Goal: Task Accomplishment & Management: Manage account settings

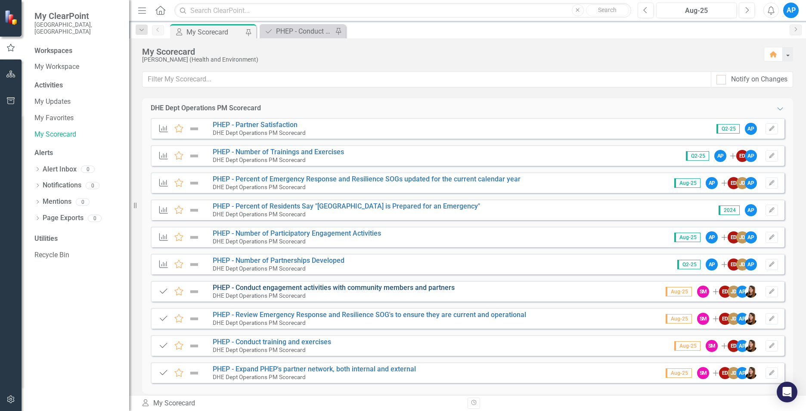
click at [248, 290] on link "PHEP - Conduct engagement activities with community members and partners" at bounding box center [334, 287] width 242 height 8
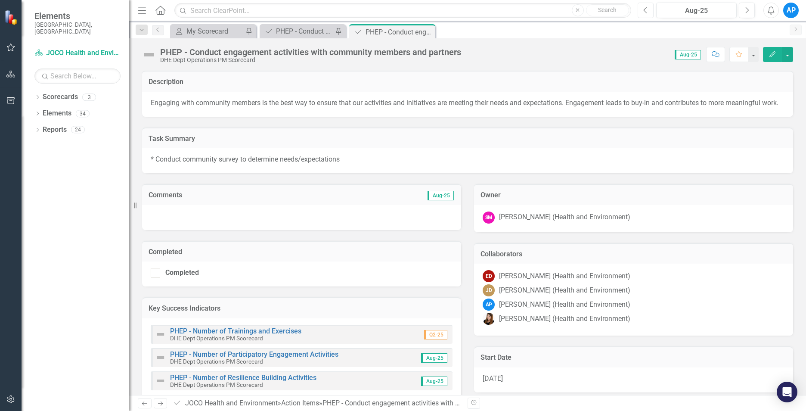
click at [641, 12] on button "Previous" at bounding box center [646, 11] width 16 height 16
click at [267, 34] on icon "Action Item" at bounding box center [268, 31] width 9 height 7
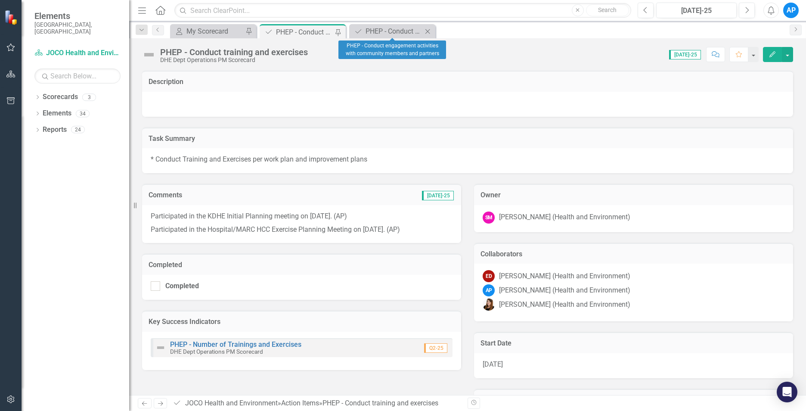
click at [425, 32] on icon "Close" at bounding box center [427, 31] width 9 height 7
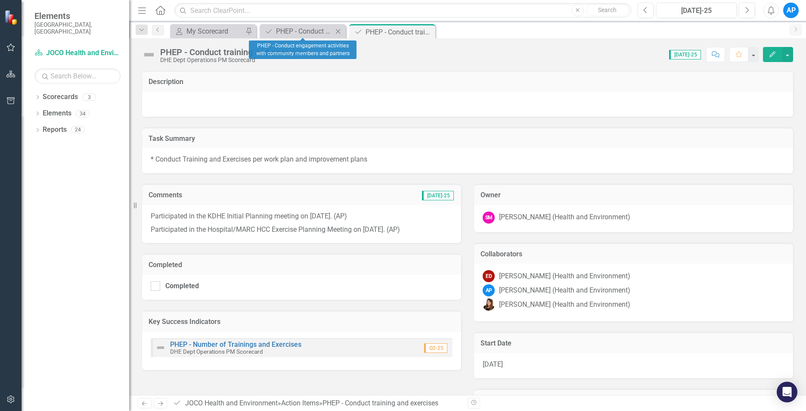
click at [342, 29] on icon "Close" at bounding box center [338, 31] width 9 height 7
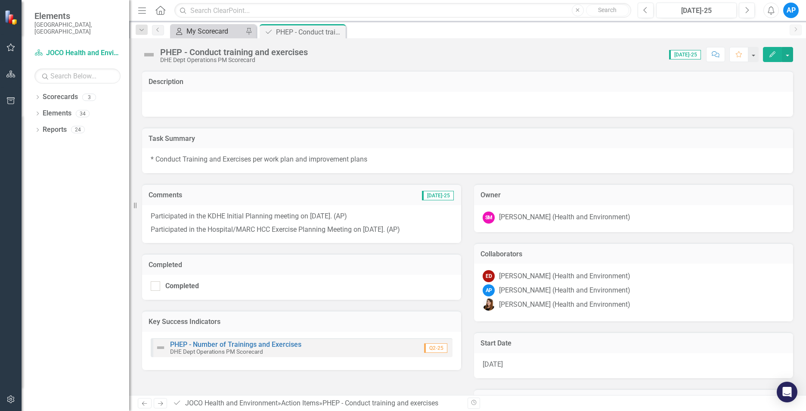
click at [231, 28] on div "My Scorecard" at bounding box center [215, 31] width 57 height 11
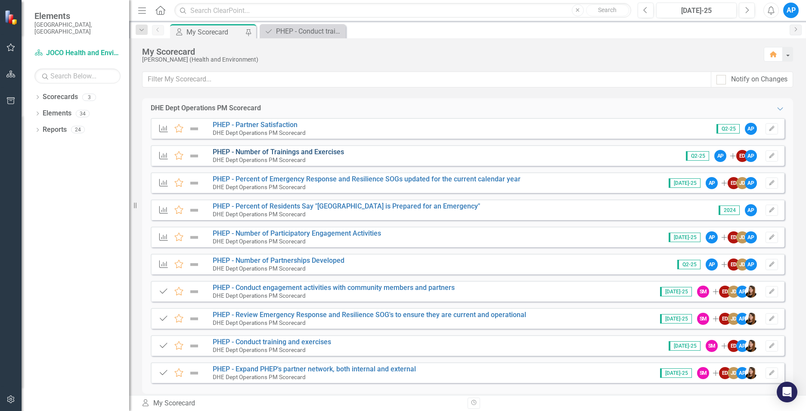
click at [290, 150] on link "PHEP - Number of Trainings and Exercises" at bounding box center [278, 152] width 131 height 8
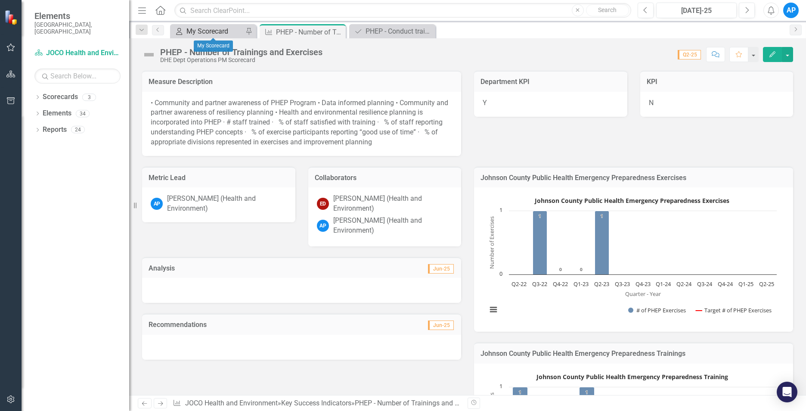
click at [213, 30] on div "My Scorecard" at bounding box center [215, 31] width 57 height 11
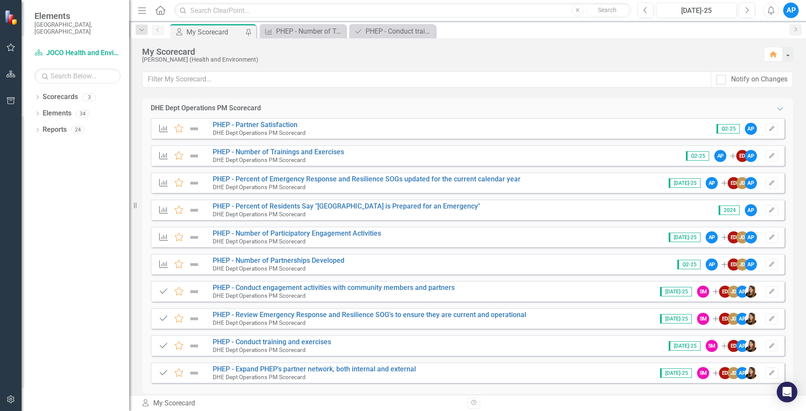
click at [278, 293] on small "DHE Dept Operations PM Scorecard" at bounding box center [259, 295] width 93 height 7
click at [298, 369] on link "PHEP - Expand PHEP's partner network, both internal and external" at bounding box center [314, 369] width 203 height 8
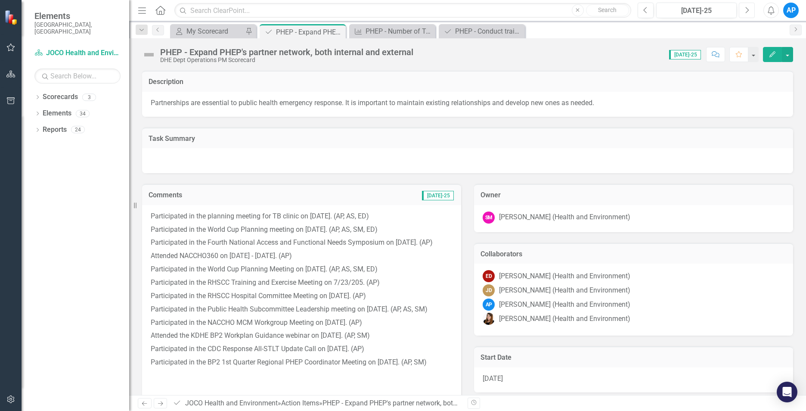
click at [742, 9] on button "Next" at bounding box center [747, 11] width 16 height 16
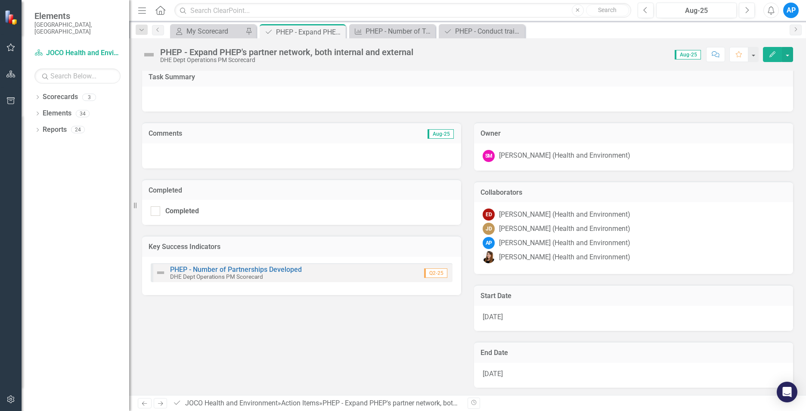
scroll to position [63, 0]
click at [181, 153] on div at bounding box center [301, 154] width 319 height 25
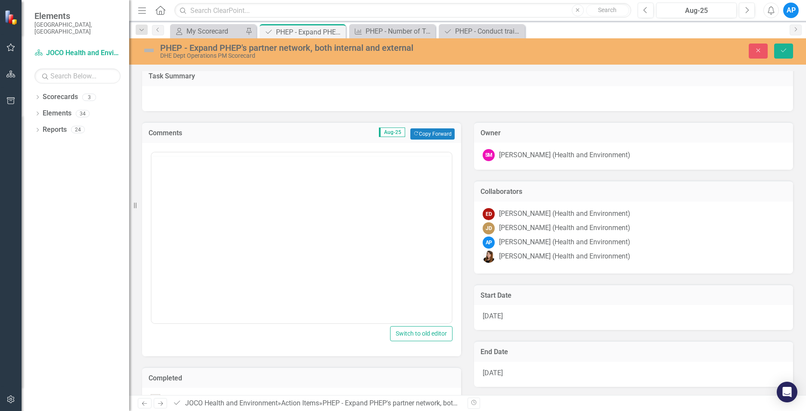
scroll to position [0, 0]
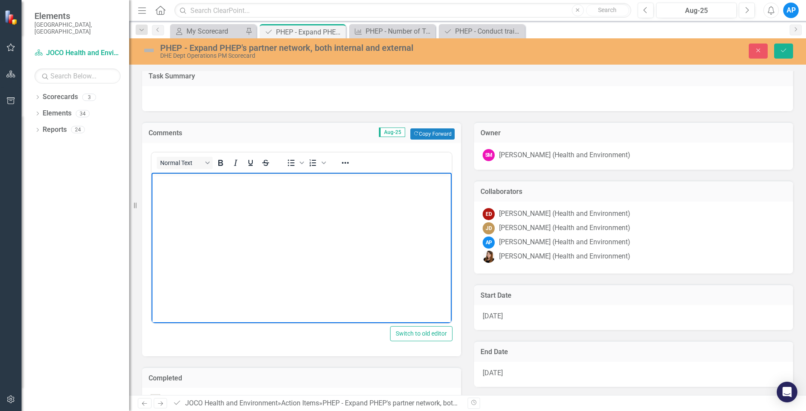
click at [221, 204] on body "Rich Text Area. Press ALT-0 for help." at bounding box center [302, 236] width 300 height 129
click at [270, 199] on body "Rich Text Area. Press ALT-0 for help." at bounding box center [302, 236] width 300 height 129
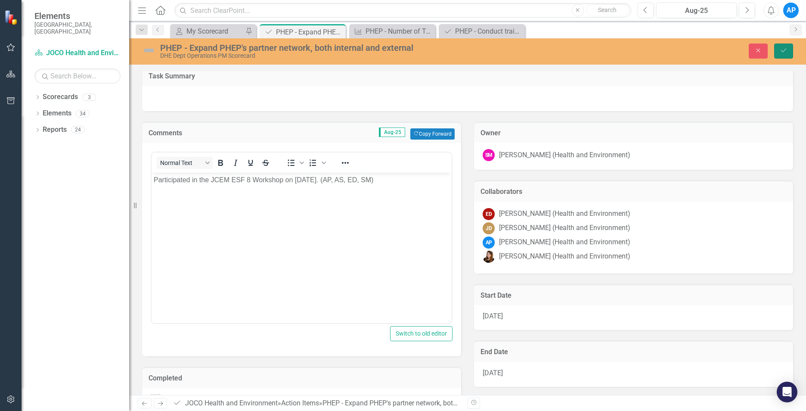
click at [784, 48] on icon "Save" at bounding box center [784, 50] width 8 height 6
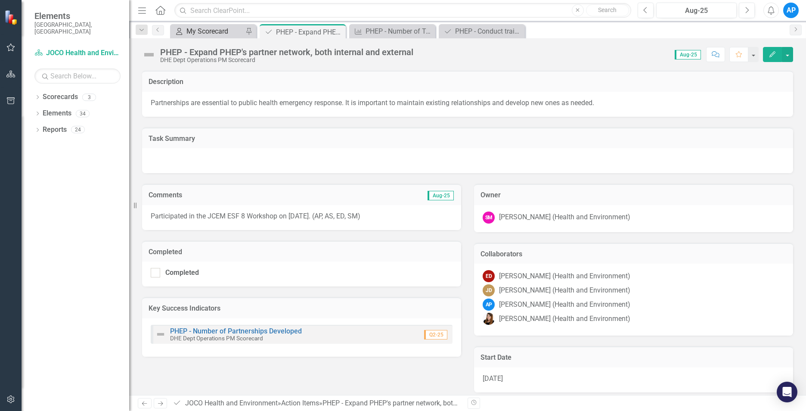
click at [223, 33] on div "My Scorecard" at bounding box center [215, 31] width 57 height 11
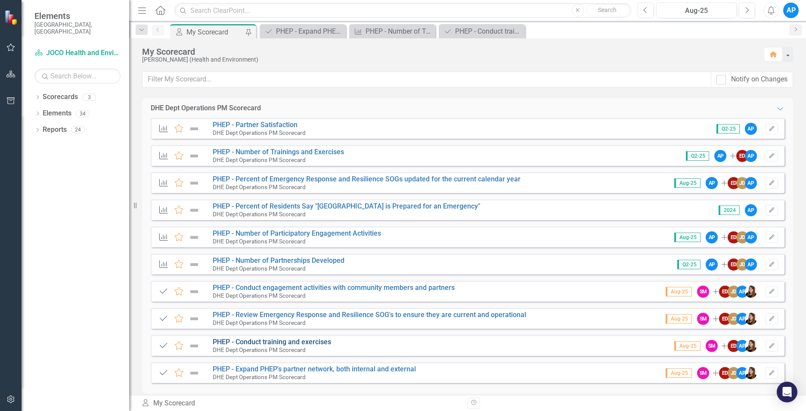
click at [297, 339] on link "PHEP - Conduct training and exercises" at bounding box center [272, 342] width 118 height 8
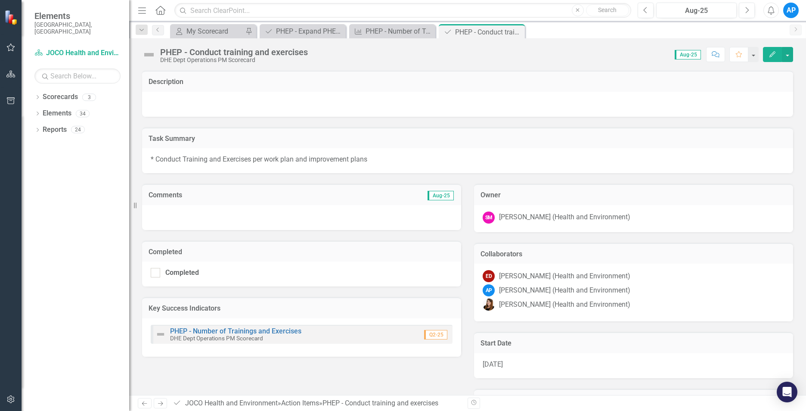
click at [220, 218] on div at bounding box center [301, 217] width 319 height 25
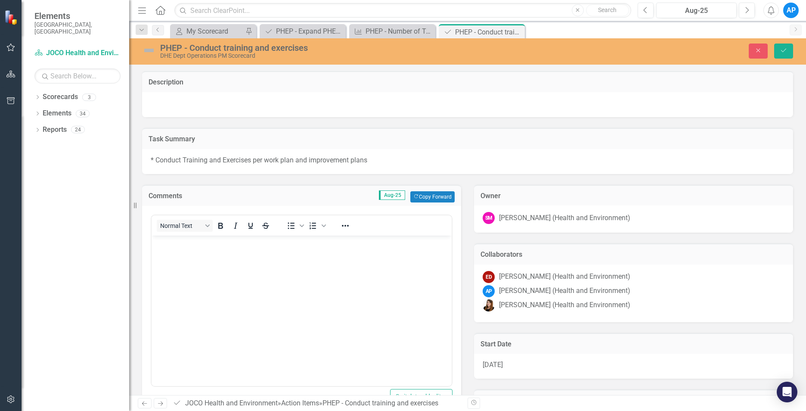
click at [228, 251] on body "Rich Text Area. Press ALT-0 for help." at bounding box center [302, 299] width 300 height 129
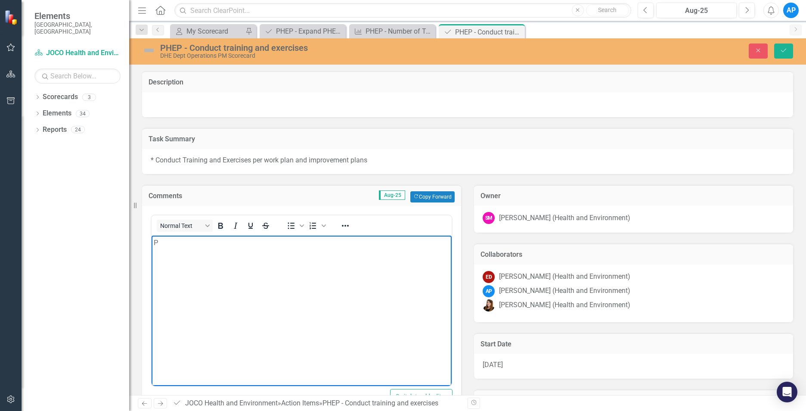
click at [417, 326] on body "P" at bounding box center [302, 299] width 300 height 129
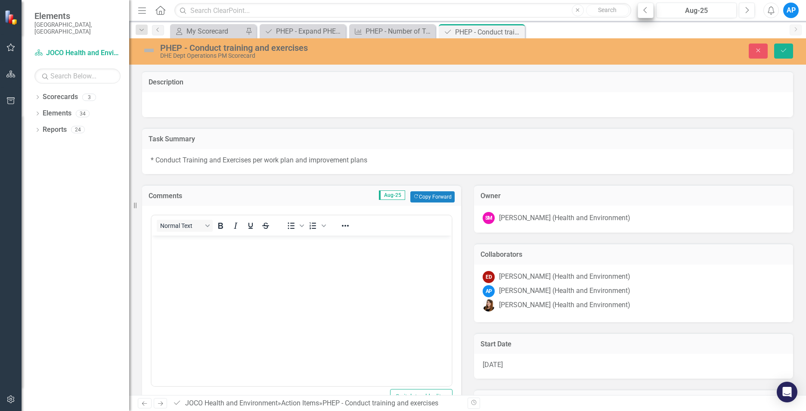
click at [651, 5] on button "Previous" at bounding box center [646, 11] width 16 height 16
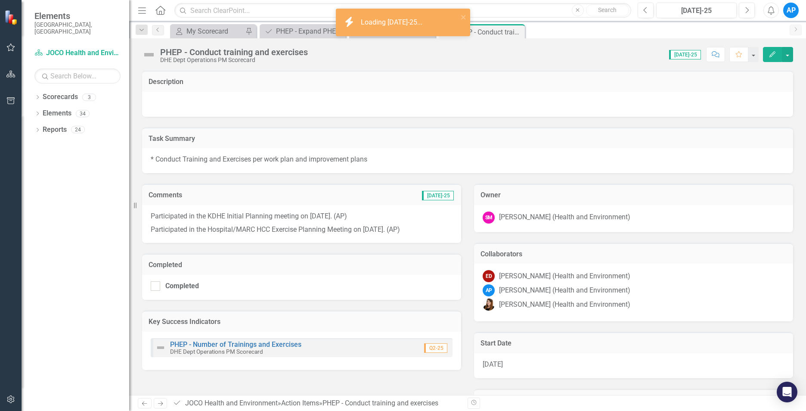
click at [364, 217] on p "Participated in the KDHE Initial Planning meeting on [DATE]. (AP)" at bounding box center [302, 218] width 302 height 12
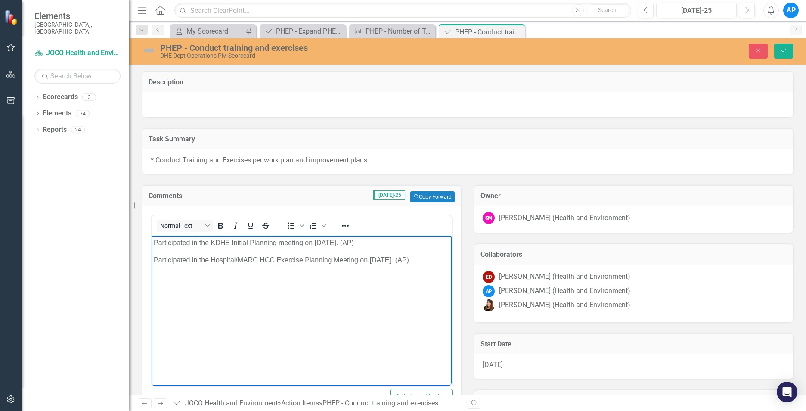
drag, startPoint x: 369, startPoint y: 243, endPoint x: 124, endPoint y: 192, distance: 250.8
click at [152, 235] on html "Participated in the KDHE Initial Planning meeting on [DATE]. (AP) Participated …" at bounding box center [302, 299] width 300 height 129
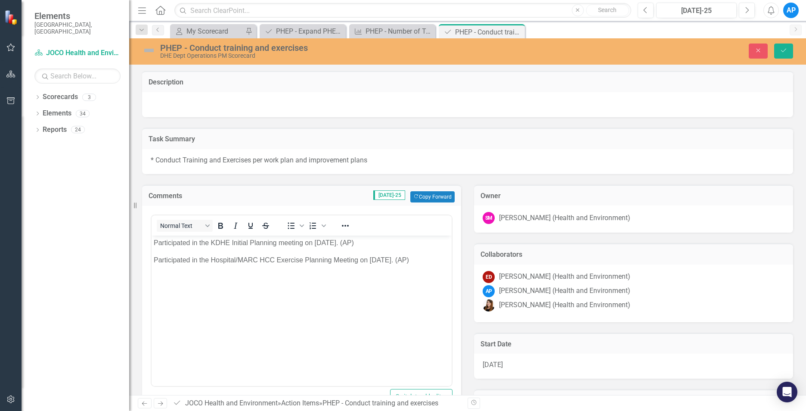
click at [125, 191] on div "Dropdown Scorecards 3 Dropdown JOCO Health and Environment DHE Strategic Scorec…" at bounding box center [76, 250] width 108 height 321
click at [780, 49] on button "Save" at bounding box center [784, 51] width 19 height 15
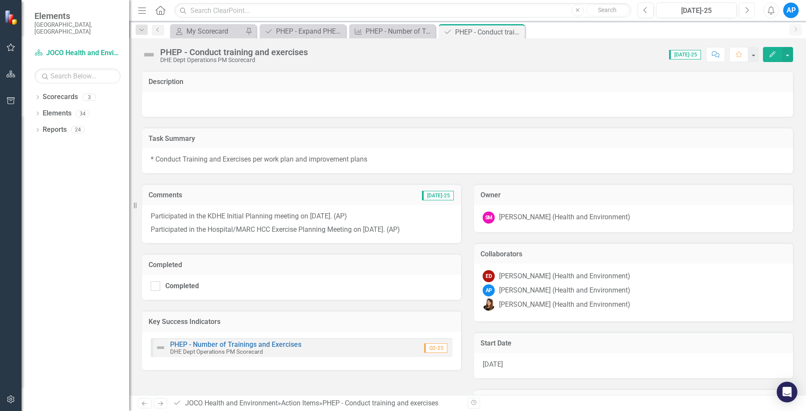
click at [743, 9] on button "Next" at bounding box center [747, 11] width 16 height 16
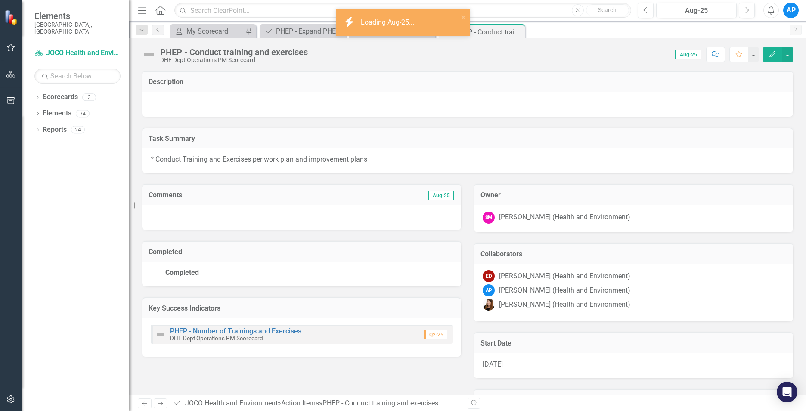
click at [258, 218] on div at bounding box center [301, 217] width 319 height 25
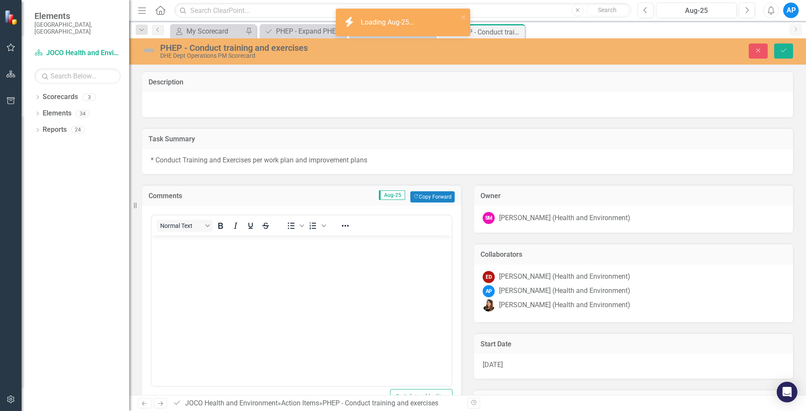
click at [221, 256] on body "Rich Text Area. Press ALT-0 for help." at bounding box center [302, 299] width 300 height 129
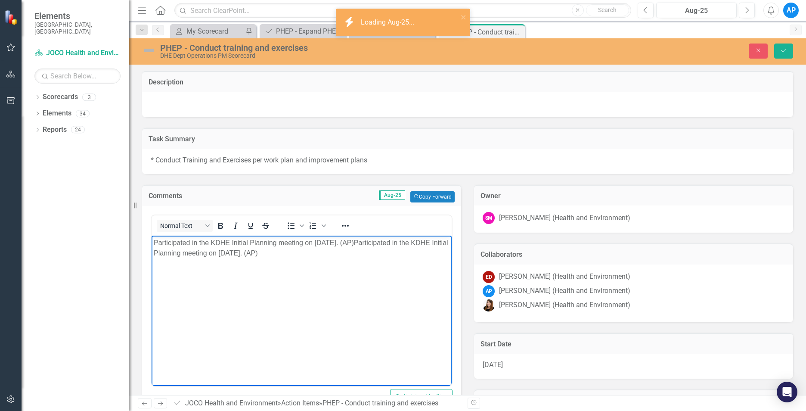
drag, startPoint x: 303, startPoint y: 255, endPoint x: 327, endPoint y: 250, distance: 24.2
click at [330, 249] on p "Participated in the KDHE Initial Planning meeting on [DATE]. (AP)Participated i…" at bounding box center [302, 247] width 296 height 21
drag, startPoint x: 294, startPoint y: 258, endPoint x: 342, endPoint y: 243, distance: 50.0
click at [342, 243] on body "Participated in the KDHE Initial Planning meeting on [DATE]. (AP)Participated i…" at bounding box center [302, 299] width 300 height 129
click at [342, 240] on p "Participated in the KDHE Initial Planning meeting on [DATE]. (AP)" at bounding box center [302, 242] width 296 height 10
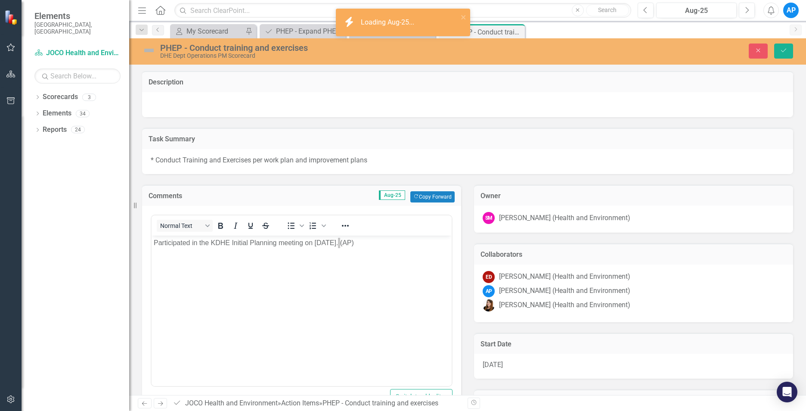
click at [246, 233] on div "Normal Text" at bounding box center [215, 225] width 127 height 17
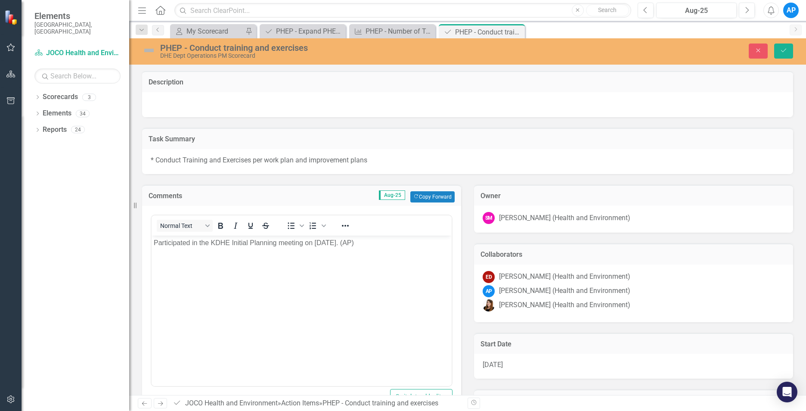
click at [252, 241] on p "Participated in the KDHE Initial Planning meeting on [DATE]. (AP)" at bounding box center [302, 242] width 296 height 10
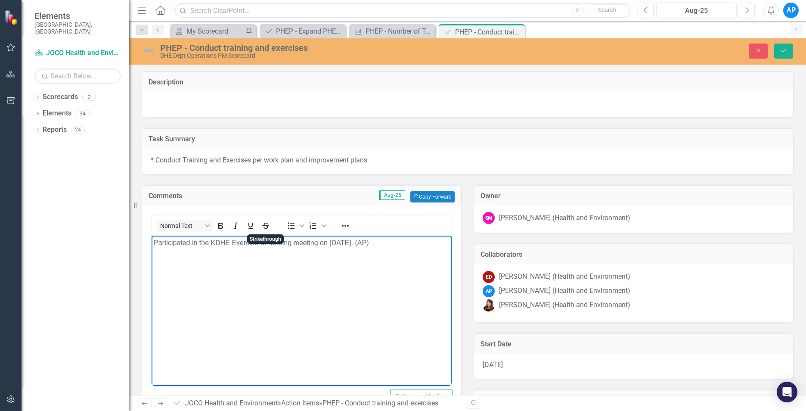
click at [348, 305] on body "Participated in the KDHE Exercise SPlanning meeting on [DATE]. (AP)" at bounding box center [302, 299] width 300 height 129
click at [296, 244] on p "Participated in the KDHE Exercise SPlanning meeting on [DATE]. (AP)" at bounding box center [302, 242] width 296 height 10
drag, startPoint x: 292, startPoint y: 242, endPoint x: 264, endPoint y: 233, distance: 29.4
click at [264, 235] on html "Participated in the KDHE Exercise SPlanning meeting on [DATE]. (AP)" at bounding box center [302, 299] width 300 height 129
click at [361, 276] on body "Participated in the KDHE Exercise Scenario meeting on [DATE]. (AP)" at bounding box center [302, 299] width 300 height 129
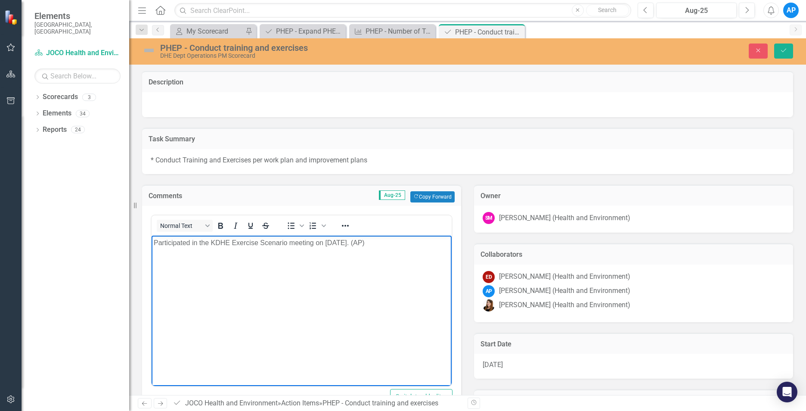
click at [334, 240] on p "Participated in the KDHE Exercise Scenario meeting on [DATE]. (AP)" at bounding box center [302, 242] width 296 height 10
click at [386, 364] on html "Participated in the KDHE Exercise Scenario meeting on [DATE]. (AP)" at bounding box center [302, 299] width 300 height 129
click at [334, 245] on p "Participated in the KDHE Exercise Scenario meeting on [DATE]. (AP)" at bounding box center [302, 242] width 296 height 10
click at [345, 301] on body "Participated in the KDHE Exercise Scenario meeting on [DATE]. (AP)" at bounding box center [302, 299] width 300 height 129
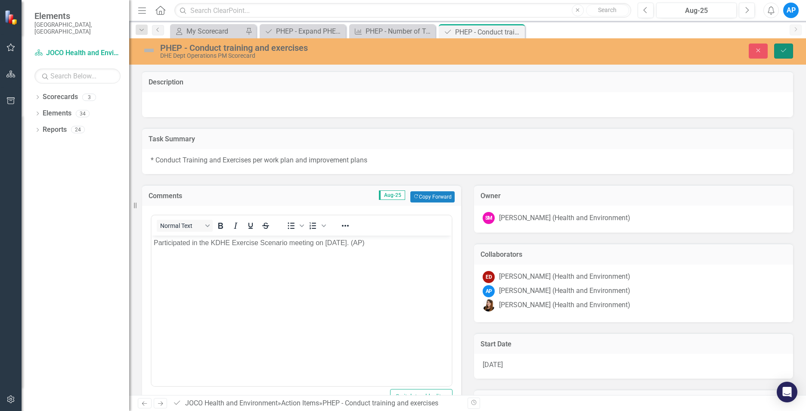
click at [779, 53] on button "Save" at bounding box center [784, 51] width 19 height 15
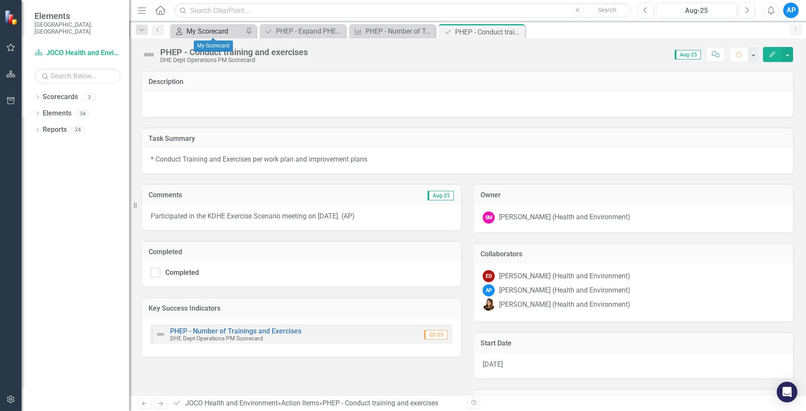
click at [231, 36] on div "My Scorecard" at bounding box center [215, 31] width 57 height 11
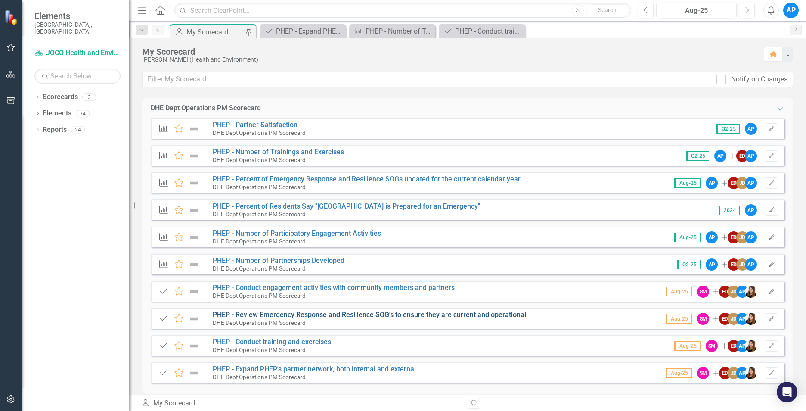
click at [330, 312] on link "PHEP - Review Emergency Response and Resilience SOG's to ensure they are curren…" at bounding box center [370, 315] width 314 height 8
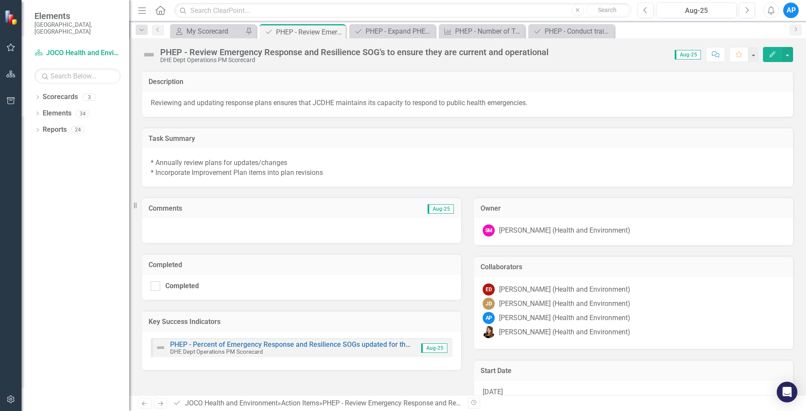
click at [191, 227] on div at bounding box center [301, 230] width 319 height 25
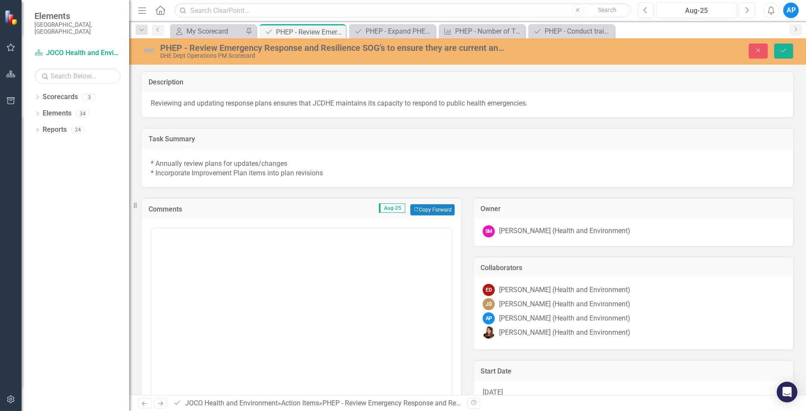
click at [191, 227] on div at bounding box center [302, 313] width 302 height 172
click at [199, 264] on body "Rich Text Area. Press ALT-0 for help." at bounding box center [302, 313] width 300 height 129
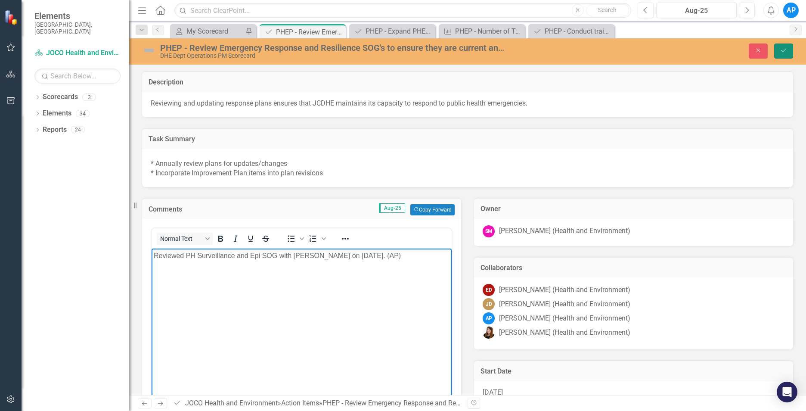
click at [784, 45] on button "Save" at bounding box center [784, 51] width 19 height 15
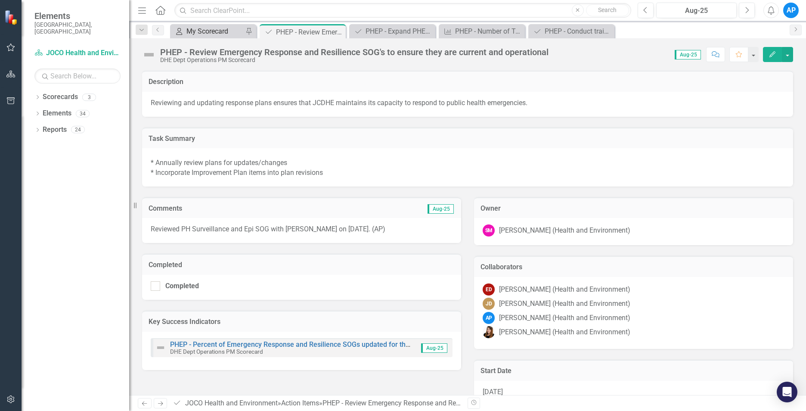
click at [215, 33] on div "My Scorecard" at bounding box center [215, 31] width 57 height 11
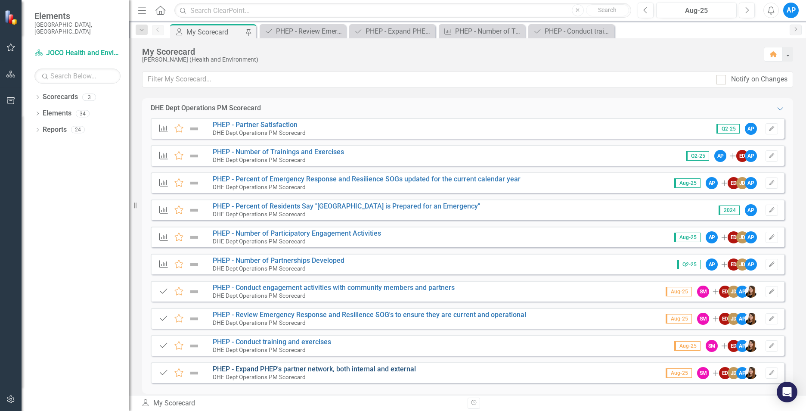
click at [323, 369] on link "PHEP - Expand PHEP's partner network, both internal and external" at bounding box center [314, 369] width 203 height 8
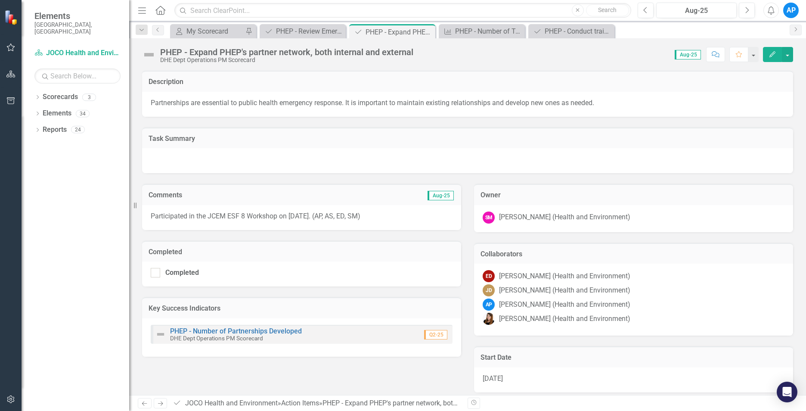
click at [385, 227] on div "Participated in the JCEM ESF 8 Workshop on [DATE]. (AP, AS, ED, SM)" at bounding box center [301, 217] width 319 height 25
click at [386, 224] on div "Participated in the JCEM ESF 8 Workshop on [DATE]. (AP, AS, ED, SM)" at bounding box center [301, 217] width 319 height 25
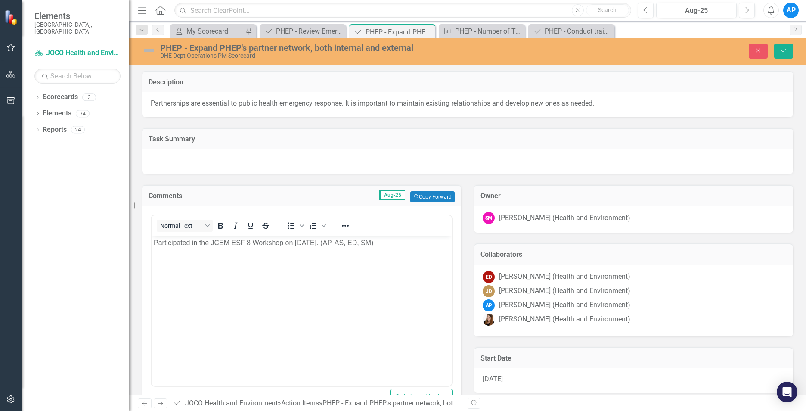
click at [399, 247] on p "Participated in the JCEM ESF 8 Workshop on [DATE]. (AP, AS, ED, SM)" at bounding box center [302, 242] width 296 height 10
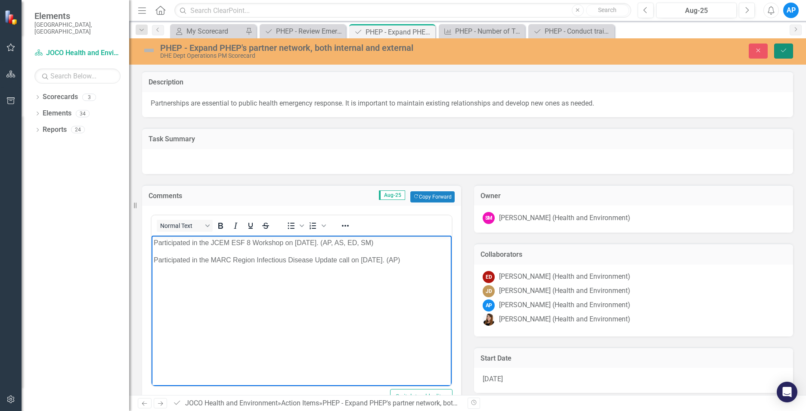
click at [775, 50] on button "Save" at bounding box center [784, 51] width 19 height 15
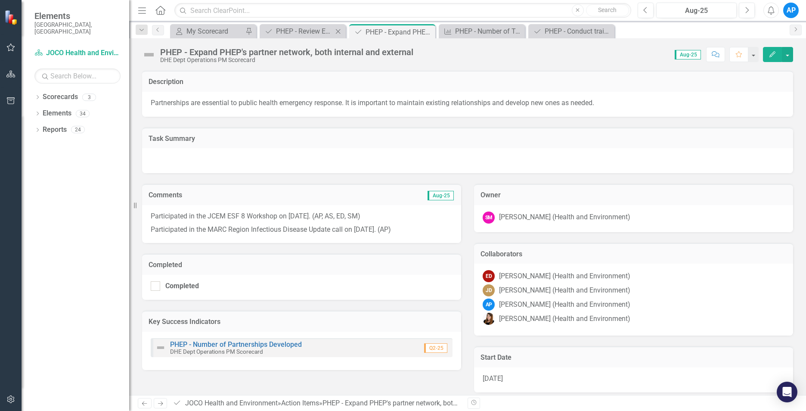
click at [318, 25] on div "Action Item PHEP - Review Emergency Response and Resilience SOG's to ensure the…" at bounding box center [303, 31] width 86 height 14
click at [479, 33] on div "PHEP - Number of Trainings and Exercises" at bounding box center [483, 31] width 57 height 11
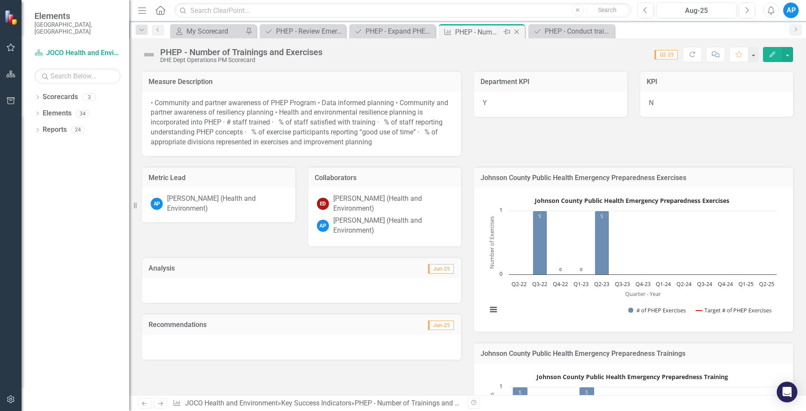
click at [518, 31] on icon "Close" at bounding box center [517, 31] width 9 height 7
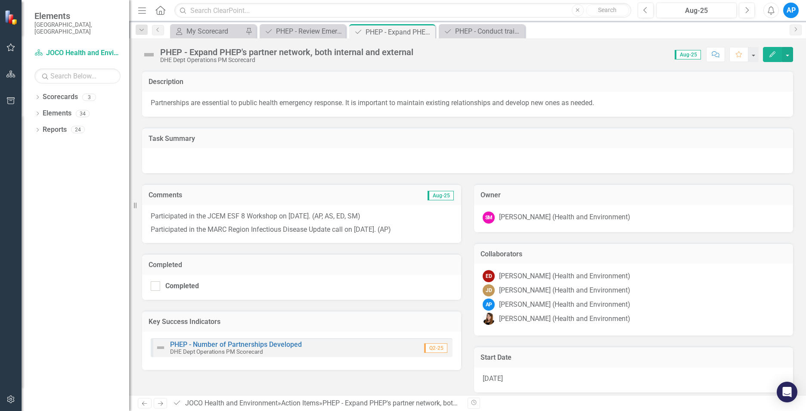
click at [415, 229] on p "Participated in the MARC Region Infectious Disease Update call on [DATE]. (AP)" at bounding box center [302, 229] width 302 height 12
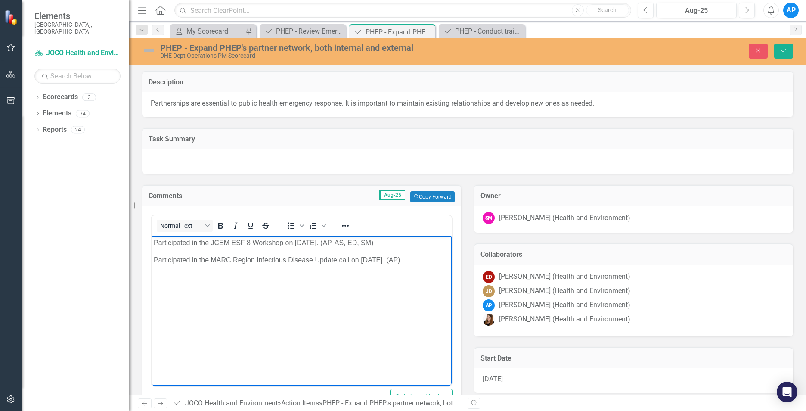
click at [419, 259] on p "Participated in the MARC Region Infectious Disease Update call on [DATE]. (AP)" at bounding box center [302, 260] width 296 height 10
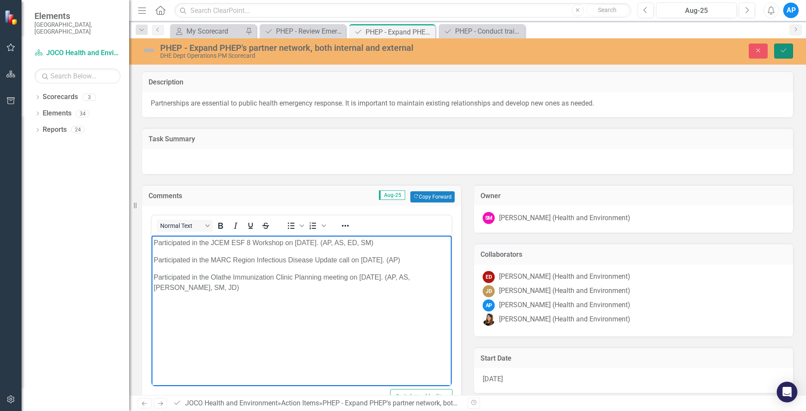
click at [787, 50] on icon "Save" at bounding box center [784, 50] width 8 height 6
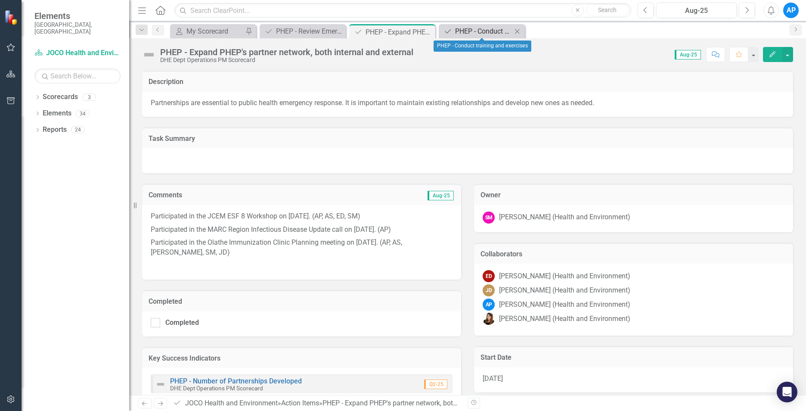
click at [500, 35] on div "PHEP - Conduct training and exercises" at bounding box center [483, 31] width 57 height 11
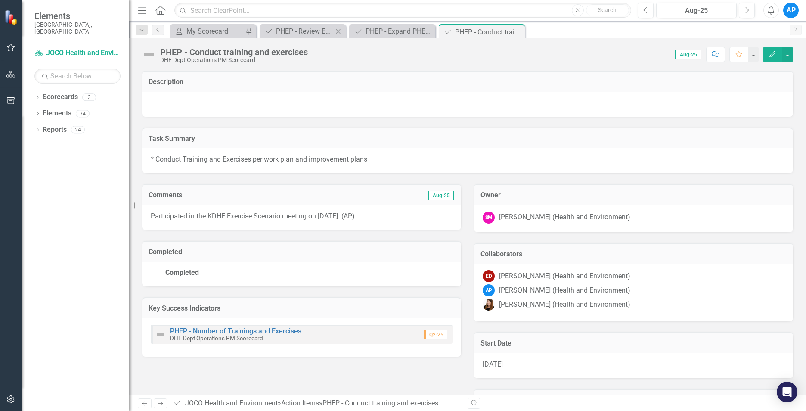
click at [299, 37] on div "Action Item PHEP - Review Emergency Response and Resilience SOG's to ensure the…" at bounding box center [303, 31] width 86 height 14
click at [288, 37] on div "Action Item PHEP - Review Emergency Response and Resilience SOG's to ensure the…" at bounding box center [303, 31] width 86 height 14
click at [288, 30] on div "PHEP - Review Emergency Response and Resilience SOG's to ensure they are curren…" at bounding box center [304, 31] width 57 height 11
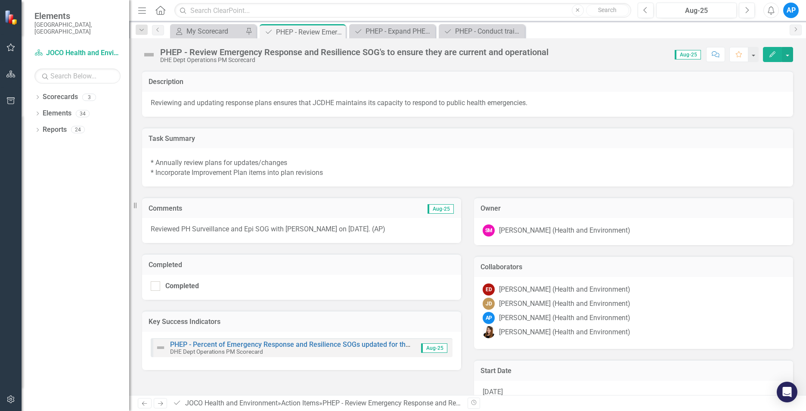
click at [395, 231] on p "Reviewed PH Surveillance and Epi SOG with [PERSON_NAME] on [DATE]. (AP)" at bounding box center [302, 229] width 302 height 10
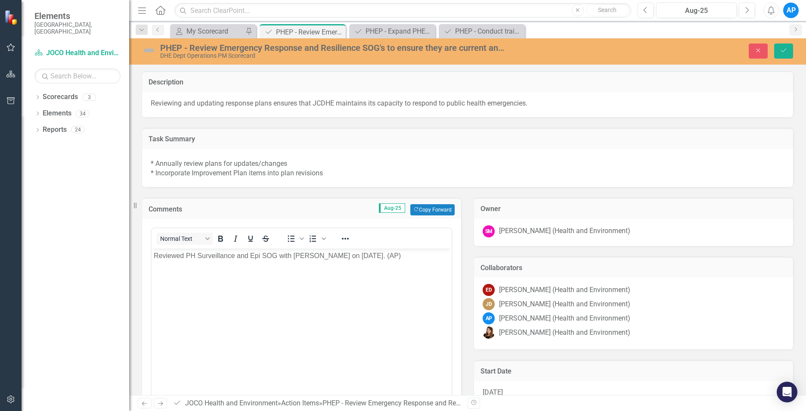
click at [402, 256] on p "Reviewed PH Surveillance and Epi SOG with [PERSON_NAME] on [DATE]. (AP)" at bounding box center [302, 256] width 296 height 10
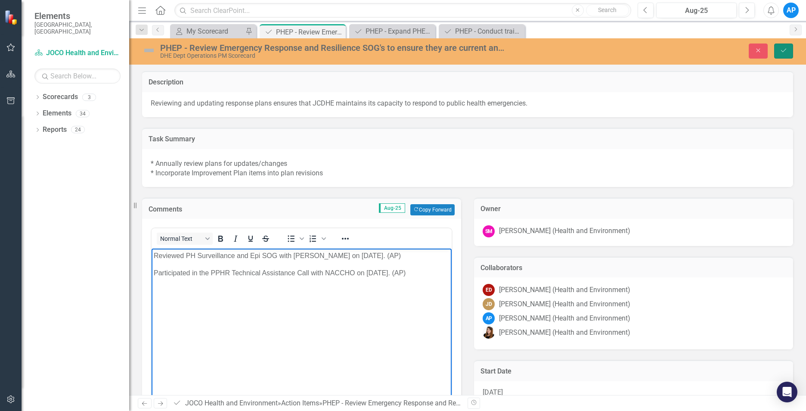
click at [786, 48] on icon "Save" at bounding box center [784, 50] width 8 height 6
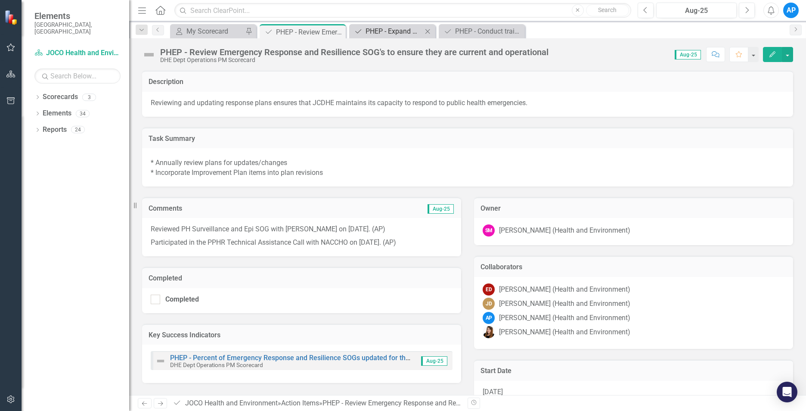
click at [399, 30] on div "PHEP - Expand PHEP's partner network, both internal and external" at bounding box center [394, 31] width 57 height 11
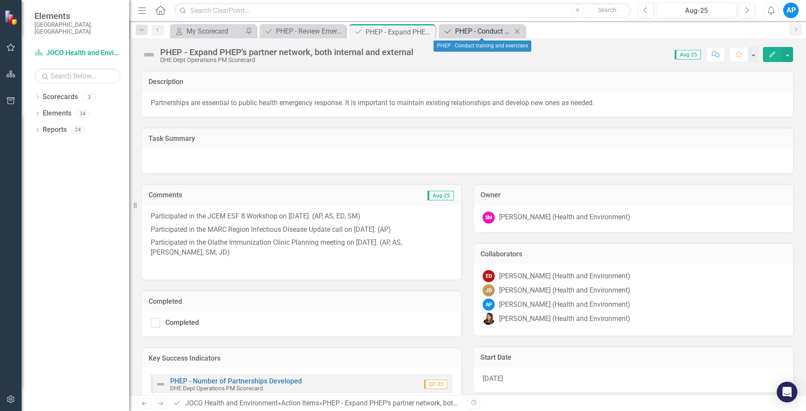
click at [496, 36] on div "PHEP - Conduct training and exercises" at bounding box center [483, 31] width 57 height 11
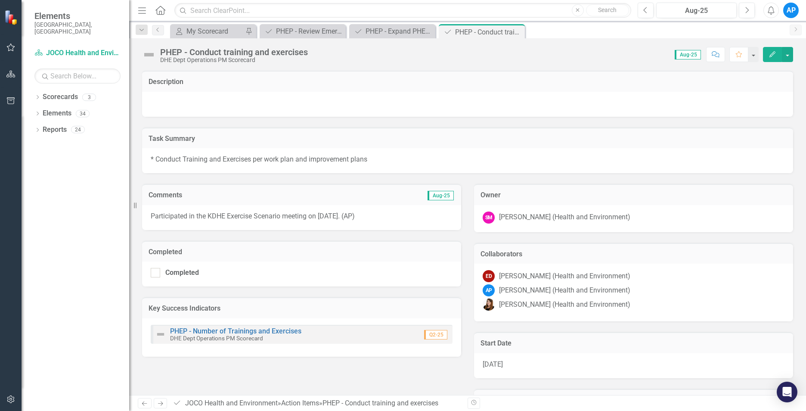
click at [383, 218] on p "Participated in the KDHE Exercise Scenario meeting on [DATE]. (AP)" at bounding box center [302, 217] width 302 height 10
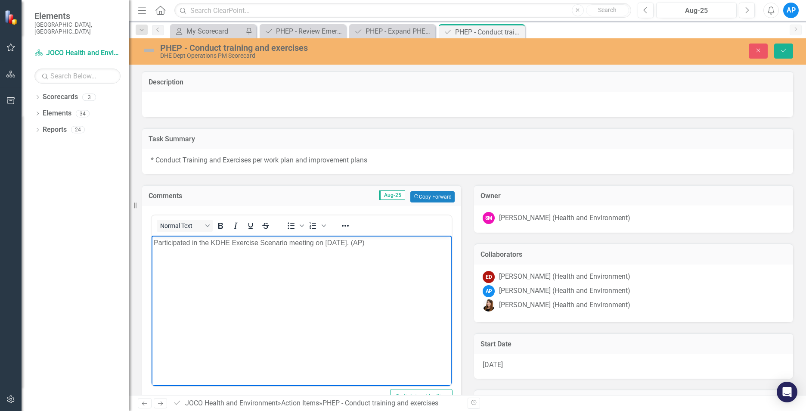
click at [375, 246] on p "Participated in the KDHE Exercise Scenario meeting on [DATE]. (AP)" at bounding box center [302, 242] width 296 height 10
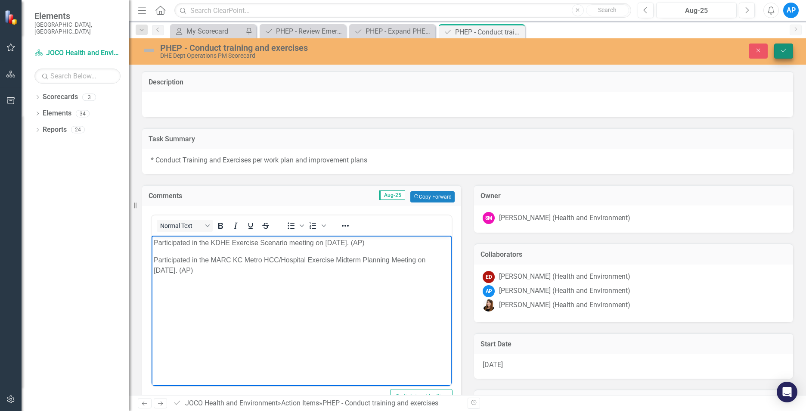
click at [782, 51] on icon "Save" at bounding box center [784, 50] width 8 height 6
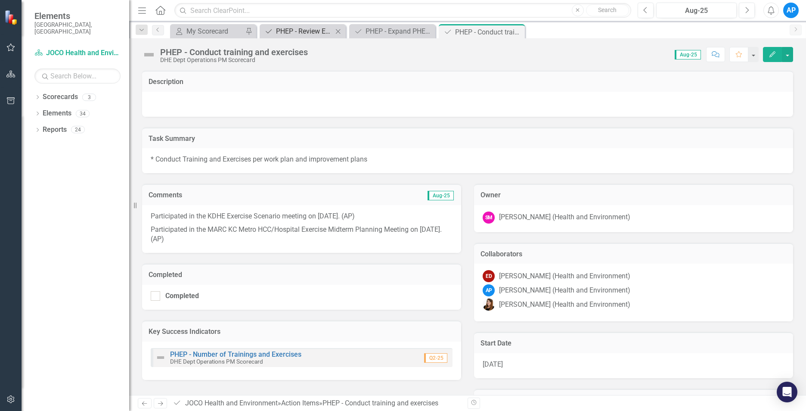
click at [324, 27] on div "PHEP - Review Emergency Response and Resilience SOG's to ensure they are curren…" at bounding box center [304, 31] width 57 height 11
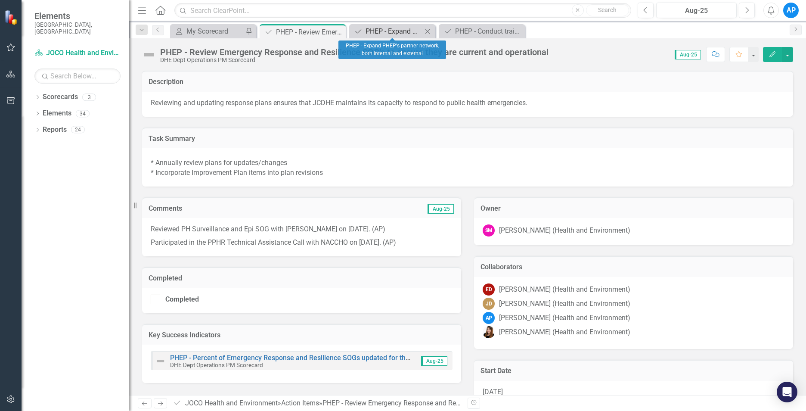
click at [404, 31] on div "PHEP - Expand PHEP's partner network, both internal and external" at bounding box center [394, 31] width 57 height 11
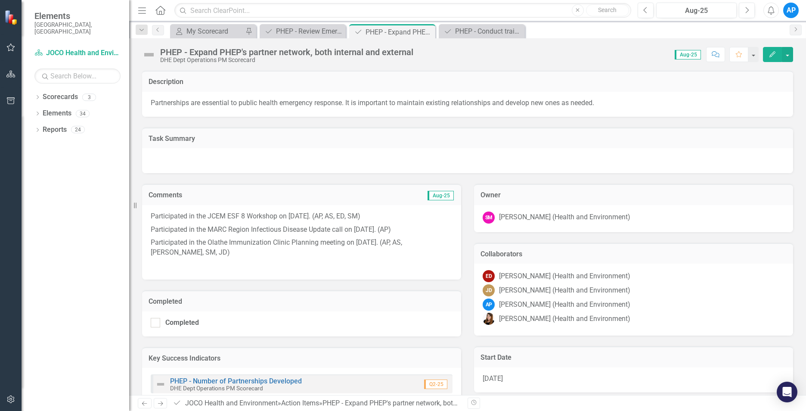
click at [272, 249] on p "Participated in the Olathe Immunization Clinic Planning meeting on [DATE]. (AP,…" at bounding box center [302, 247] width 302 height 23
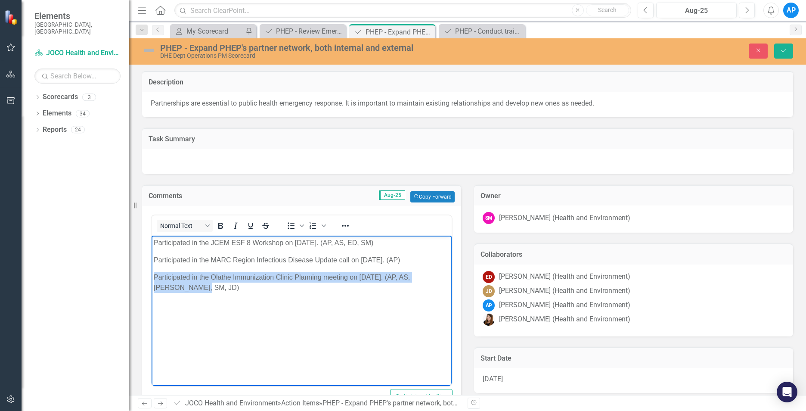
drag, startPoint x: 167, startPoint y: 279, endPoint x: 144, endPoint y: 271, distance: 24.3
click at [152, 271] on html "Participated in the JCEM ESF 8 Workshop on [DATE]. (AP, AS, ED, SM) Participate…" at bounding box center [302, 299] width 300 height 129
copy p "Participated in the Olathe Immunization Clinic Planning meeting on [DATE]. (AP,…"
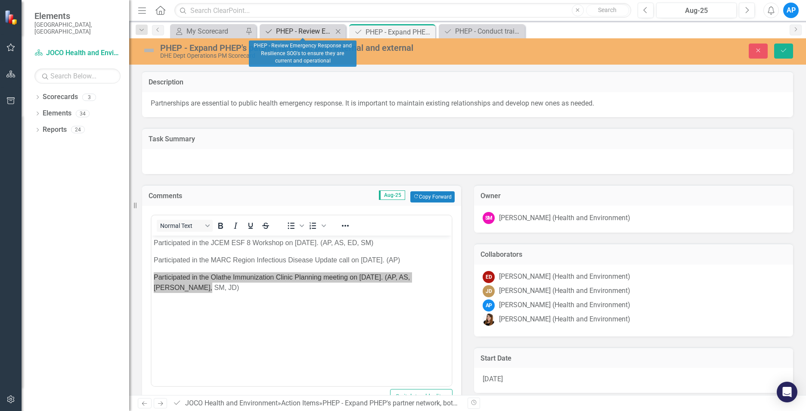
click at [292, 28] on div "PHEP - Review Emergency Response and Resilience SOG's to ensure they are curren…" at bounding box center [304, 31] width 57 height 11
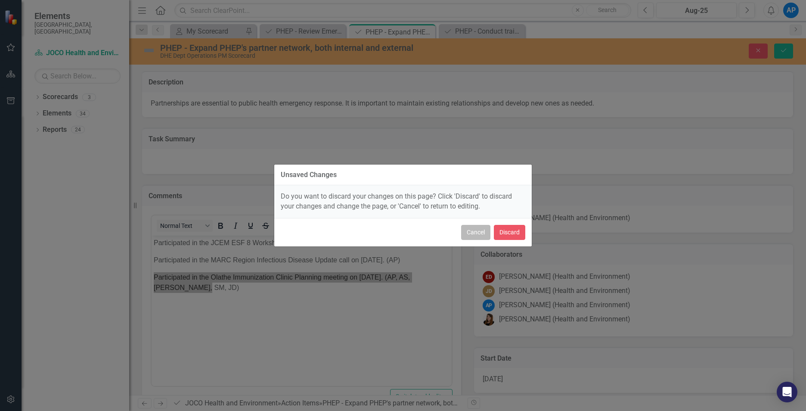
click at [477, 231] on button "Cancel" at bounding box center [475, 232] width 29 height 15
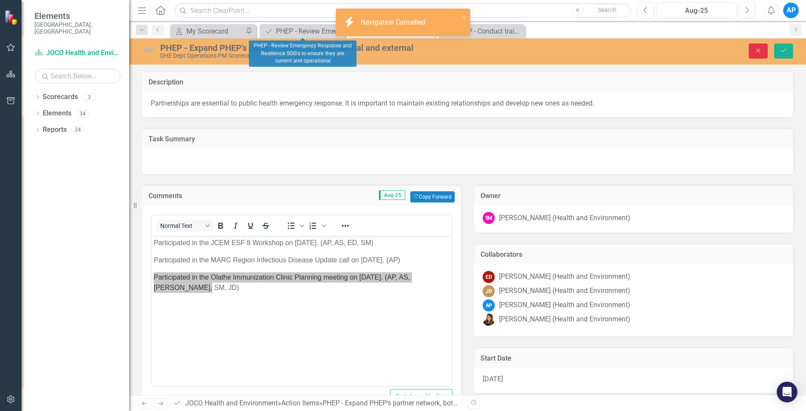
click at [764, 46] on button "Close" at bounding box center [758, 51] width 19 height 15
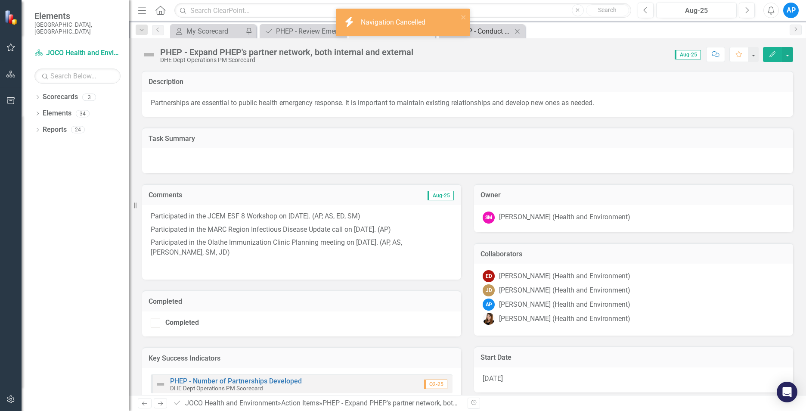
click at [497, 31] on div "PHEP - Conduct training and exercises" at bounding box center [483, 31] width 57 height 11
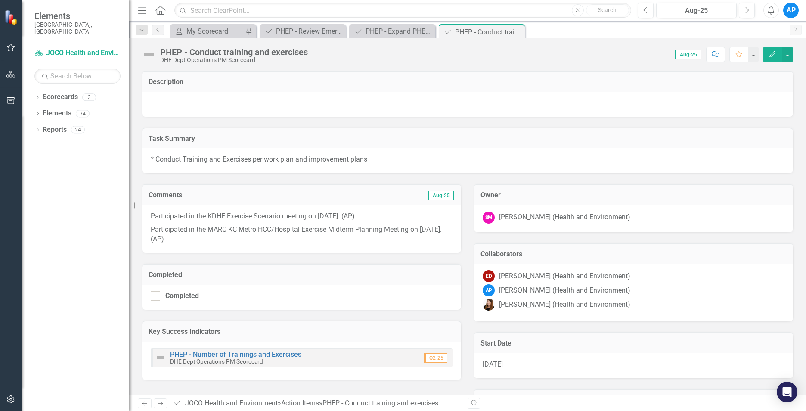
click at [377, 217] on p "Participated in the KDHE Exercise Scenario meeting on [DATE]. (AP)" at bounding box center [302, 218] width 302 height 12
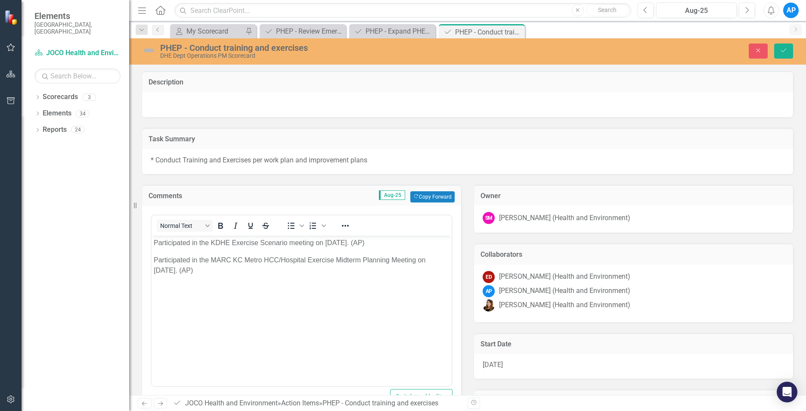
click at [381, 234] on div "Normal Text To open the popup, press Shift+Enter To open the popup, press Shift…" at bounding box center [302, 225] width 300 height 20
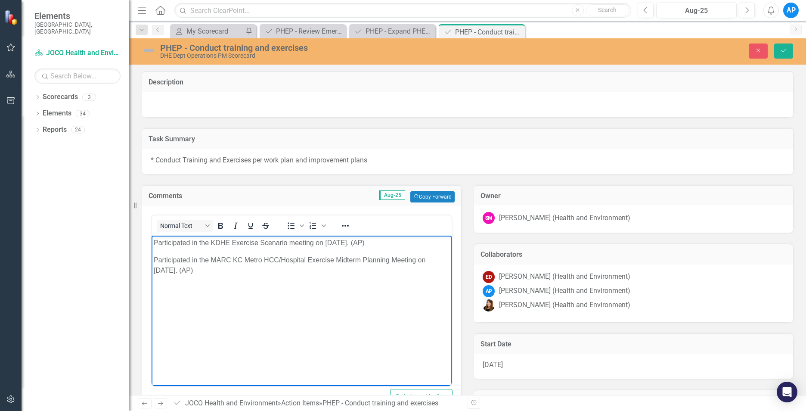
click at [380, 243] on p "Participated in the KDHE Exercise Scenario meeting on [DATE]. (AP)" at bounding box center [302, 242] width 296 height 10
click at [788, 50] on button "Save" at bounding box center [784, 51] width 19 height 15
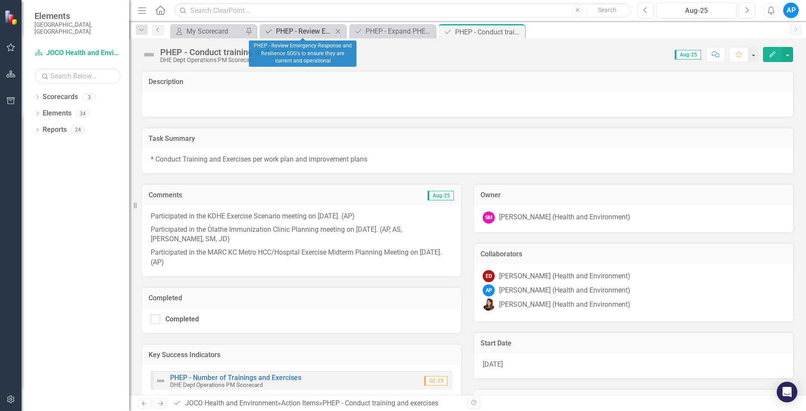
click at [314, 28] on div "PHEP - Review Emergency Response and Resilience SOG's to ensure they are curren…" at bounding box center [304, 31] width 57 height 11
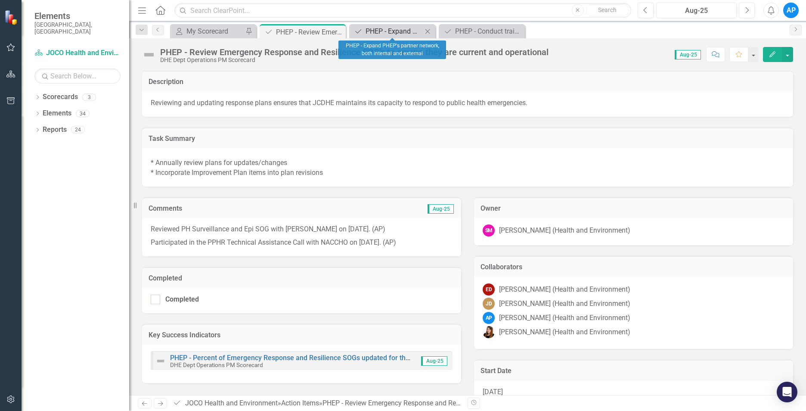
click at [378, 33] on div "PHEP - Expand PHEP's partner network, both internal and external" at bounding box center [394, 31] width 57 height 11
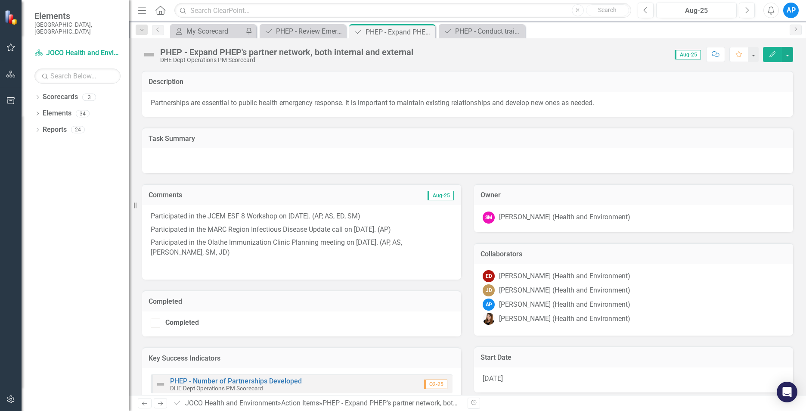
click at [224, 243] on p "Participated in the Olathe Immunization Clinic Planning meeting on [DATE]. (AP,…" at bounding box center [302, 247] width 302 height 23
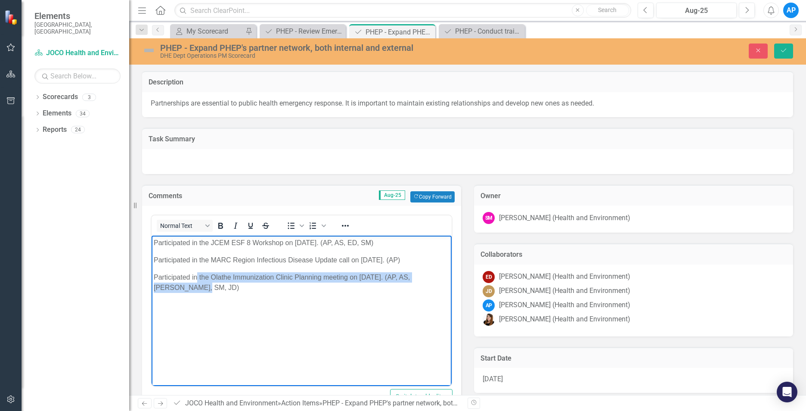
click at [198, 273] on p "Participated in the Olathe Immunization Clinic Planning meeting on [DATE]. (AP,…" at bounding box center [302, 282] width 296 height 21
click at [199, 276] on p "Participated in the Olathe Immunization Clinic Planning meeting on [DATE]. (AP,…" at bounding box center [302, 282] width 296 height 21
drag, startPoint x: 252, startPoint y: 273, endPoint x: 207, endPoint y: 277, distance: 45.4
click at [246, 280] on p "Participated in the Olathe Immunization Clinic Planning meeting on [DATE]. (AP,…" at bounding box center [302, 282] width 296 height 21
drag, startPoint x: 324, startPoint y: 279, endPoint x: 212, endPoint y: 278, distance: 112.4
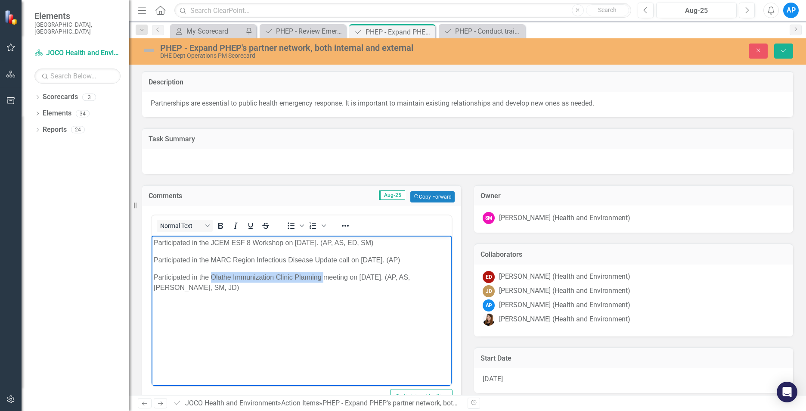
click at [212, 278] on p "Participated in the Olathe Immunization Clinic Planning meeting on [DATE]. (AP,…" at bounding box center [302, 282] width 296 height 21
click at [392, 273] on p "Participated in the Region 15 Public Health/KC CRI Quarterly meeting on [DATE].…" at bounding box center [302, 282] width 296 height 21
click at [190, 287] on p "Participated in the Region 15 Public Health/KC CRI Quarterly meeting on [DATE].…" at bounding box center [302, 282] width 296 height 21
click at [776, 50] on button "Save" at bounding box center [784, 51] width 19 height 15
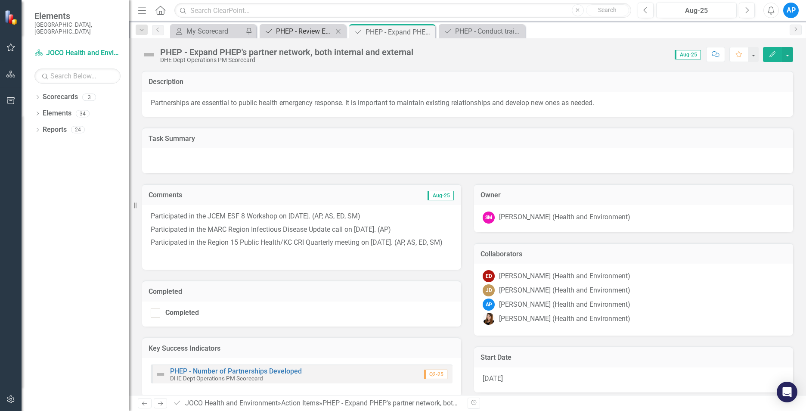
click at [314, 26] on div "PHEP - Review Emergency Response and Resilience SOG's to ensure they are curren…" at bounding box center [304, 31] width 57 height 11
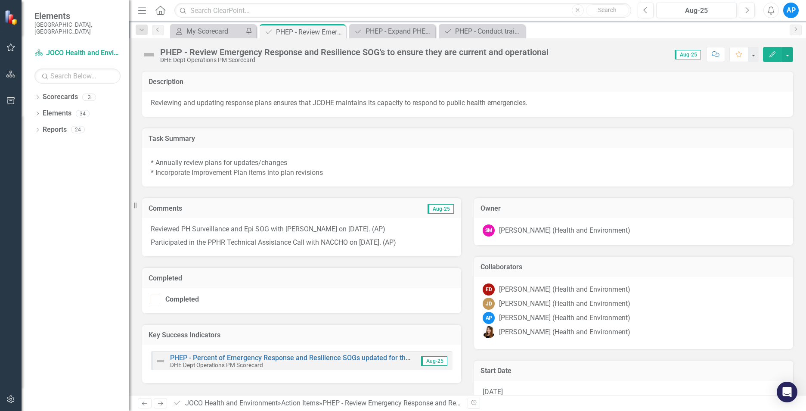
click at [426, 248] on p "Participated in the PPHR Technical Assistance Call with NACCHO on [DATE]. (AP)" at bounding box center [302, 242] width 302 height 12
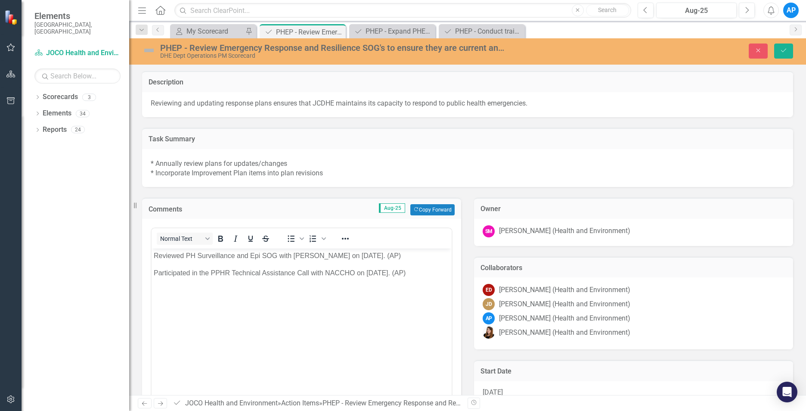
click at [440, 282] on body "Reviewed PH Surveillance and Epi SOG with [PERSON_NAME] on [DATE]. (AP) Partici…" at bounding box center [302, 313] width 300 height 129
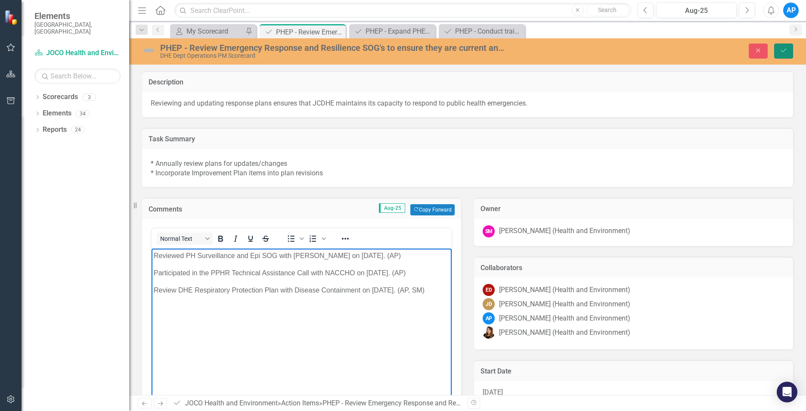
click at [786, 48] on icon "Save" at bounding box center [784, 50] width 8 height 6
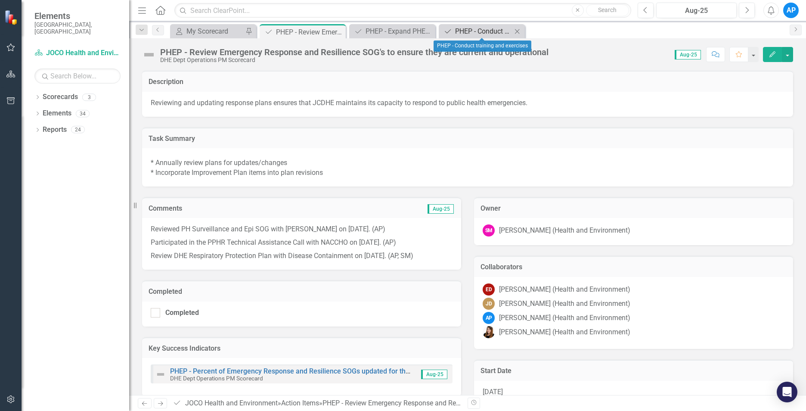
click at [483, 27] on div "PHEP - Conduct training and exercises" at bounding box center [483, 31] width 57 height 11
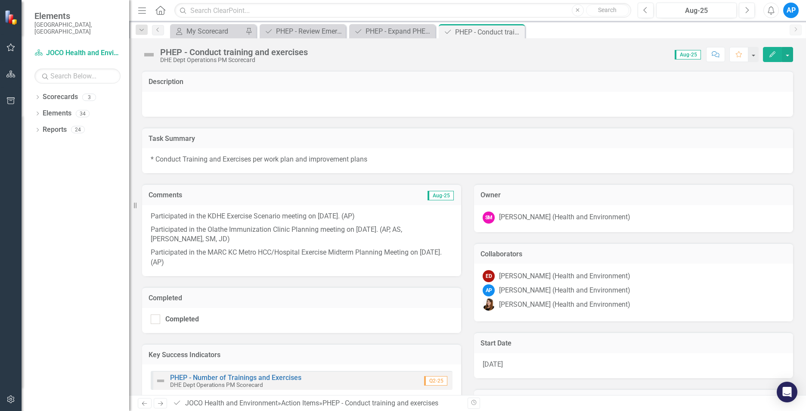
click at [230, 262] on p "Participated in the MARC KC Metro HCC/Hospital Exercise Midterm Planning Meetin…" at bounding box center [302, 257] width 302 height 22
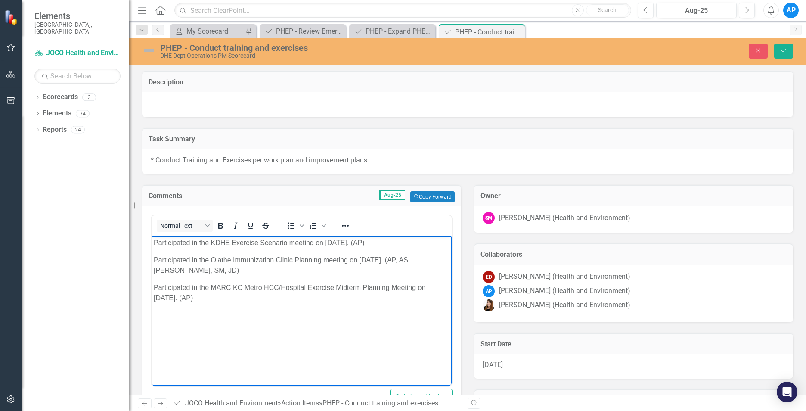
click at [218, 300] on p "Participated in the MARC KC Metro HCC/Hospital Exercise Midterm Planning Meetin…" at bounding box center [302, 292] width 296 height 21
click at [387, 312] on p "Participated in WebEOC training with EM on [DATE]. (AP, ED, JD)" at bounding box center [302, 315] width 296 height 10
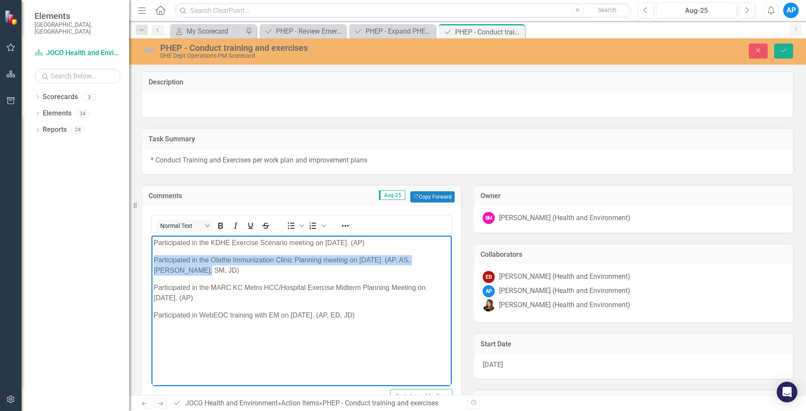
drag, startPoint x: 184, startPoint y: 269, endPoint x: 140, endPoint y: 252, distance: 47.4
click at [152, 252] on html "Participated in the KDHE Exercise Scenario meeting on [DATE]. (AP) Participated…" at bounding box center [302, 299] width 300 height 129
copy p "Participated in the Olathe Immunization Clinic Planning meeting on [DATE]. (AP,…"
click at [167, 334] on p "Rich Text Area. Press ALT-0 for help." at bounding box center [302, 332] width 296 height 10
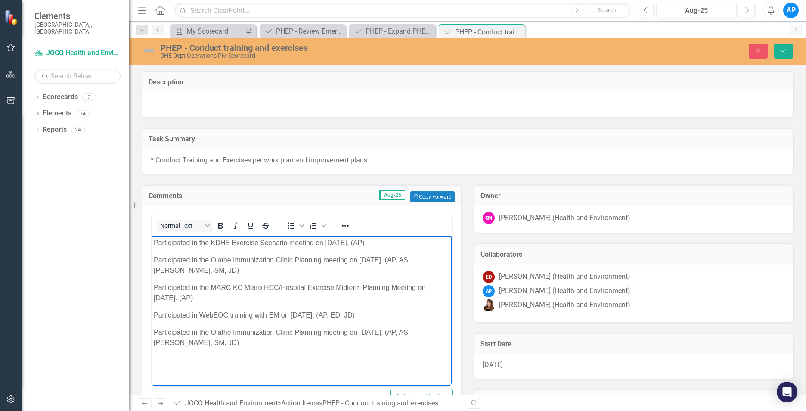
click at [210, 335] on p "Participated in the Olathe Immunization Clinic Planning meeting on [DATE]. (AP,…" at bounding box center [302, 337] width 296 height 21
drag, startPoint x: 409, startPoint y: 352, endPoint x: 423, endPoint y: 367, distance: 19.8
click at [404, 342] on body "Participated in the KDHE Exercise Scenario meeting on [DATE]. (AP) Participated…" at bounding box center [302, 304] width 300 height 139
click at [388, 332] on p "Participated in the Final Olathe Immunization Clinic Planning meeting on [DATE]…" at bounding box center [302, 337] width 296 height 21
click at [188, 355] on p "Rich Text Area. Press ALT-0 for help." at bounding box center [302, 360] width 296 height 10
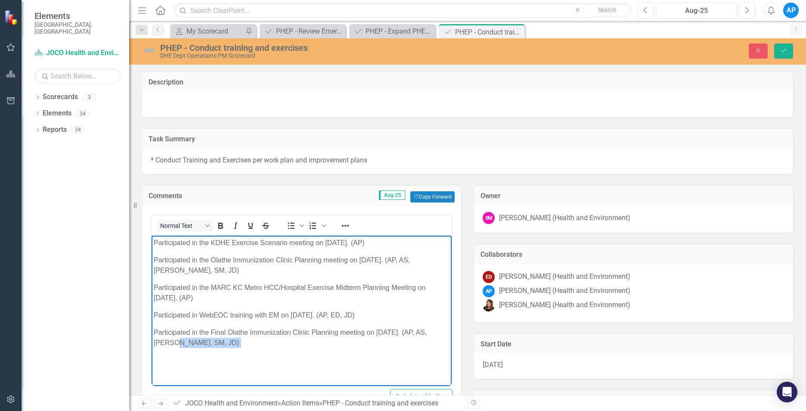
drag, startPoint x: 166, startPoint y: 342, endPoint x: 176, endPoint y: 355, distance: 16.2
click at [176, 355] on body "Participated in the KDHE Exercise Scenario meeting on [DATE]. (AP) Participated…" at bounding box center [302, 304] width 300 height 139
click at [183, 349] on body "Participated in the KDHE Exercise Scenario meeting on [DATE]. (AP) Participated…" at bounding box center [302, 304] width 300 height 139
click at [190, 342] on p "Participated in the Final Olathe Immunization Clinic Planning meeting on [DATE]…" at bounding box center [302, 337] width 296 height 21
click at [171, 357] on p "Rich Text Area. Press ALT-0 for help." at bounding box center [302, 360] width 296 height 10
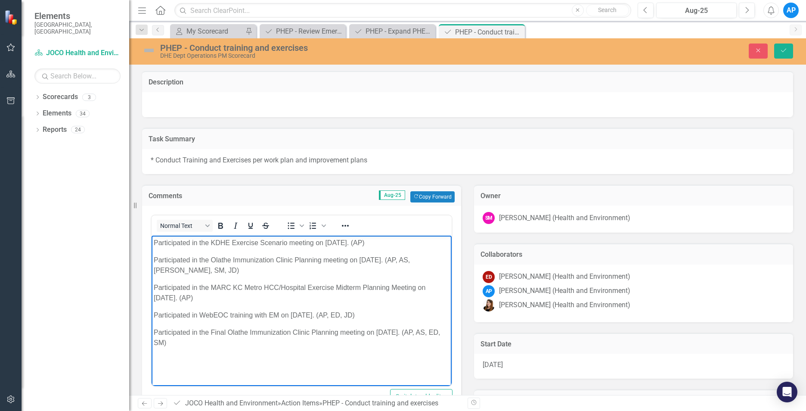
click at [290, 370] on body "Participated in the KDHE Exercise Scenario meeting on [DATE]. (AP) Participated…" at bounding box center [302, 304] width 300 height 139
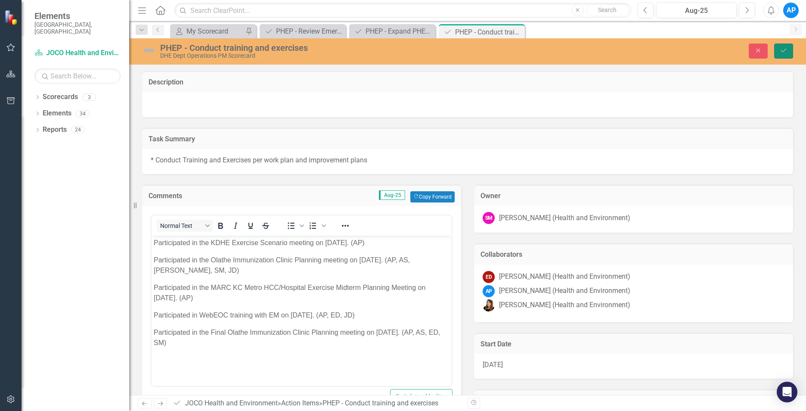
click at [778, 49] on button "Save" at bounding box center [784, 51] width 19 height 15
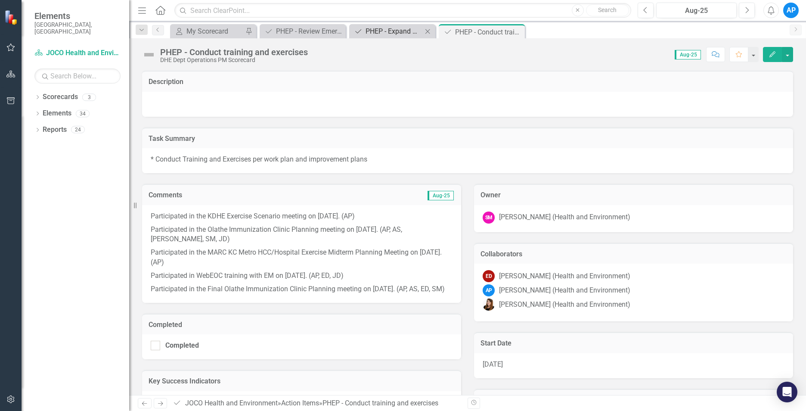
click at [408, 31] on div "PHEP - Expand PHEP's partner network, both internal and external" at bounding box center [394, 31] width 57 height 11
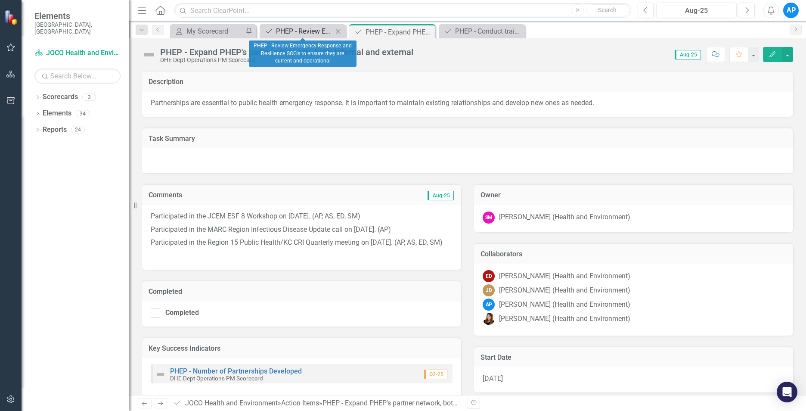
click at [317, 28] on div "PHEP - Review Emergency Response and Resilience SOG's to ensure they are curren…" at bounding box center [304, 31] width 57 height 11
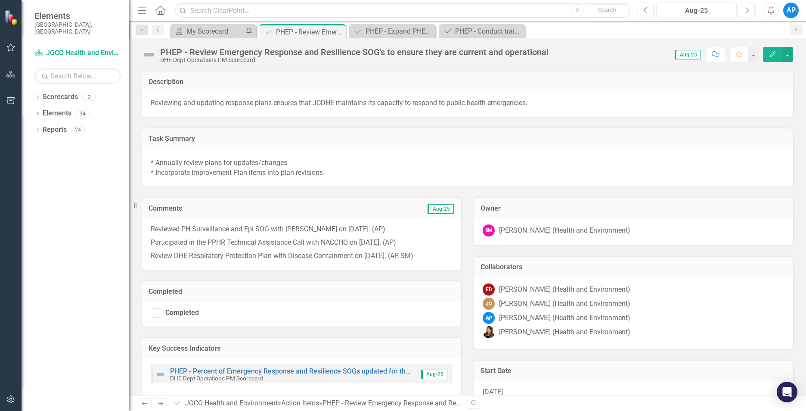
drag, startPoint x: 403, startPoint y: 244, endPoint x: 442, endPoint y: 263, distance: 43.5
click at [442, 263] on div "Reviewed PH Surveillance and Epi SOG with [PERSON_NAME] on [DATE]. (AP) Partici…" at bounding box center [301, 244] width 319 height 52
click at [436, 260] on p "Review DHE Respiratory Protection Plan with Disease Containment on [DATE]. (AP,…" at bounding box center [302, 255] width 302 height 12
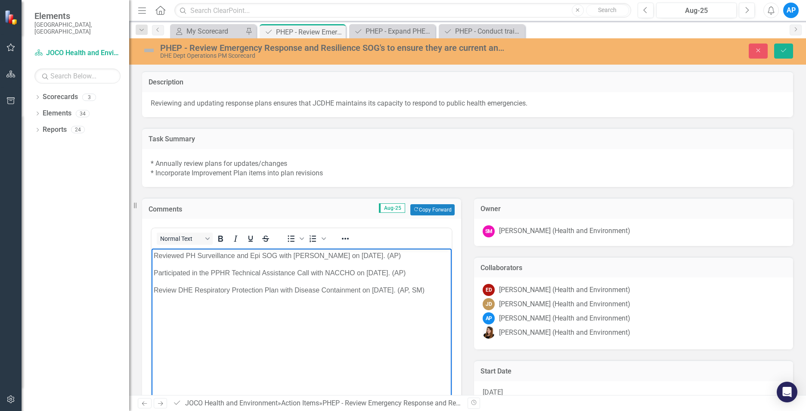
click at [442, 288] on p "Review DHE Respiratory Protection Plan with Disease Containment on [DATE]. (AP,…" at bounding box center [302, 290] width 296 height 10
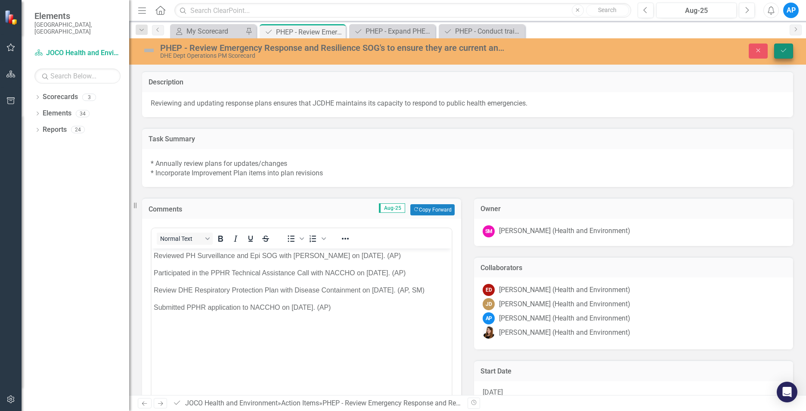
click at [781, 54] on button "Save" at bounding box center [784, 51] width 19 height 15
